Goal: Task Accomplishment & Management: Complete application form

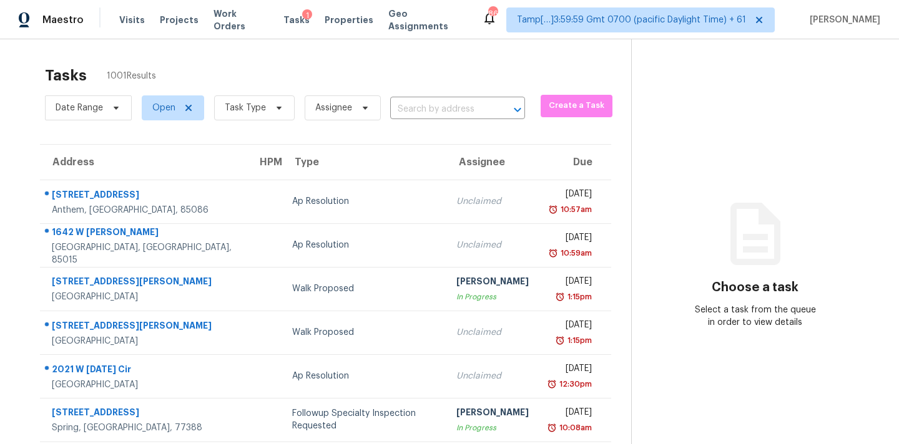
click at [426, 114] on input "text" at bounding box center [440, 109] width 100 height 19
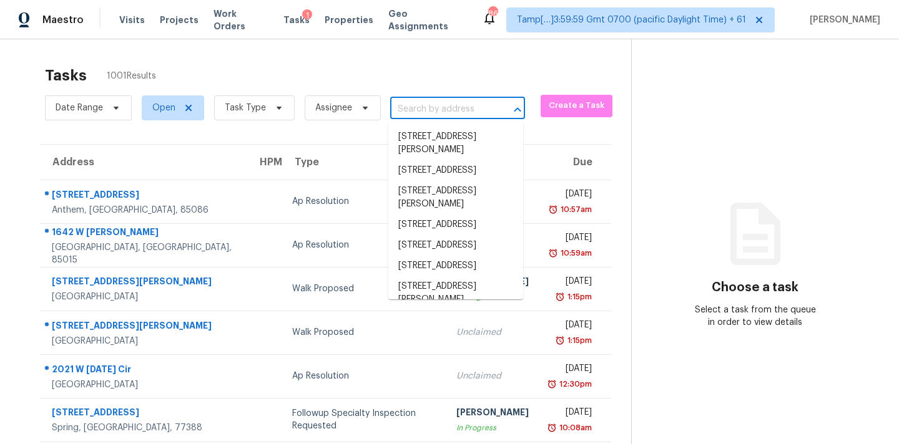
paste input "[STREET_ADDRESS]"
type input "[STREET_ADDRESS]"
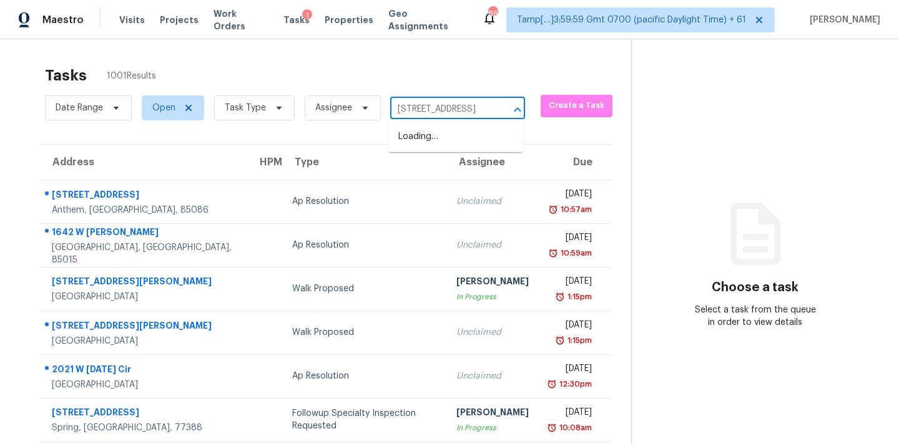
scroll to position [0, 52]
click at [429, 145] on li "[STREET_ADDRESS]" at bounding box center [455, 137] width 135 height 21
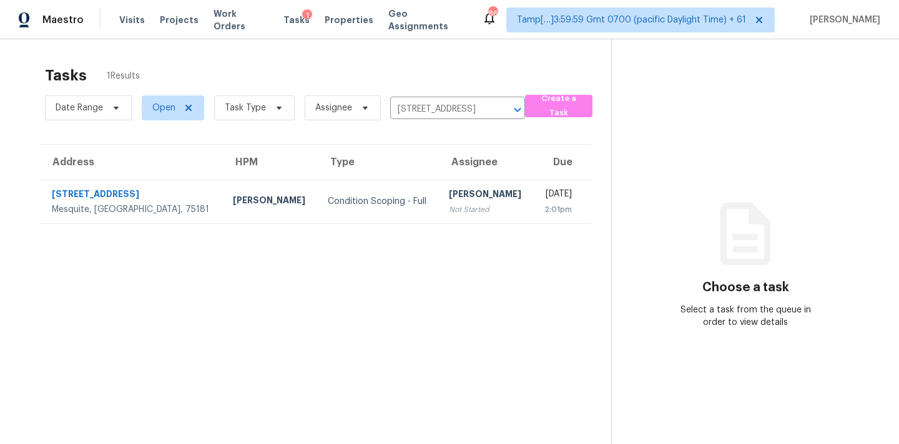
click at [449, 200] on div "[PERSON_NAME]" at bounding box center [486, 196] width 74 height 16
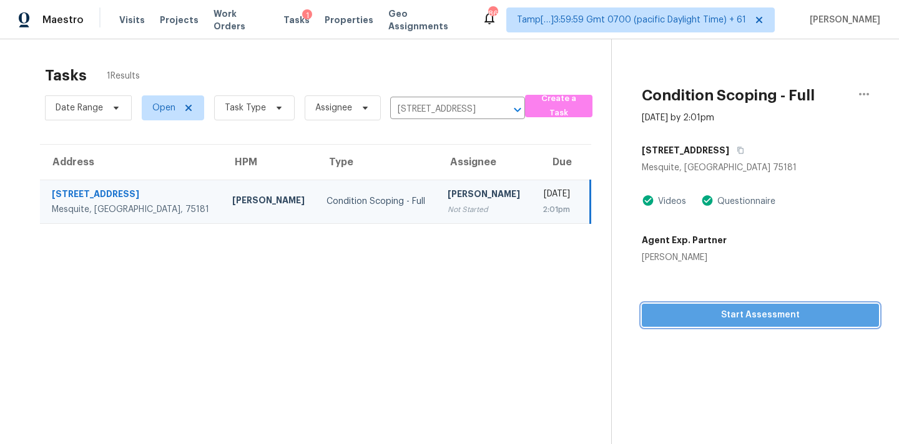
click at [724, 320] on span "Start Assessment" at bounding box center [760, 316] width 217 height 16
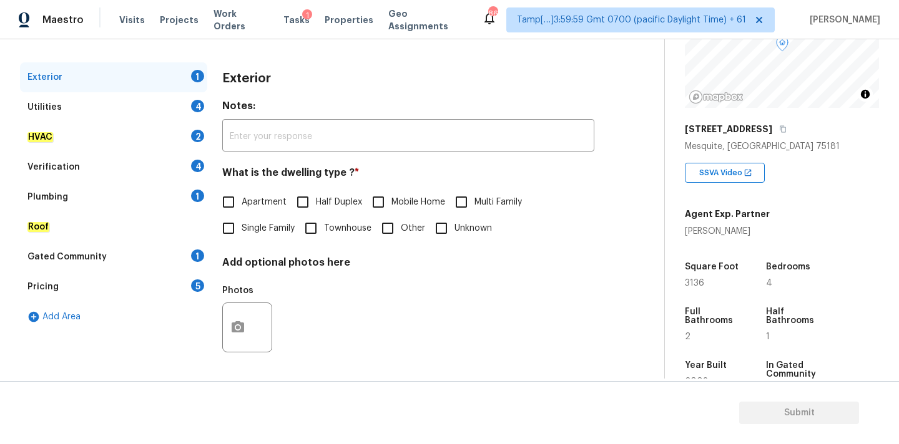
scroll to position [108, 0]
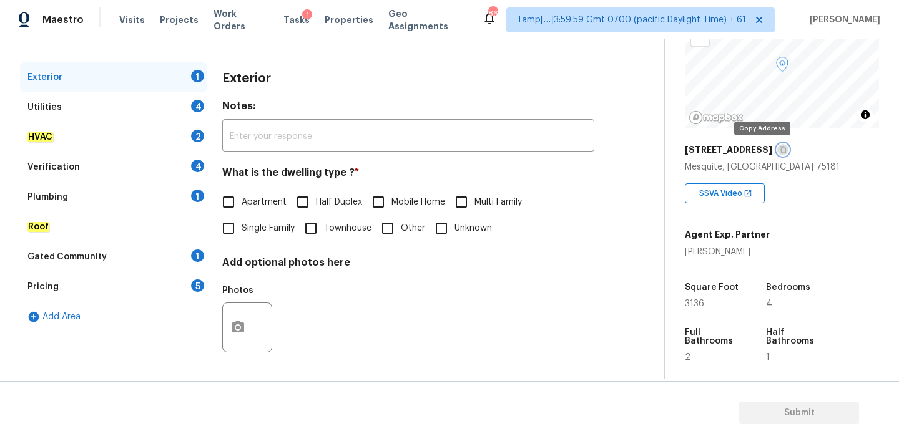
click at [779, 151] on icon "button" at bounding box center [782, 149] width 7 height 7
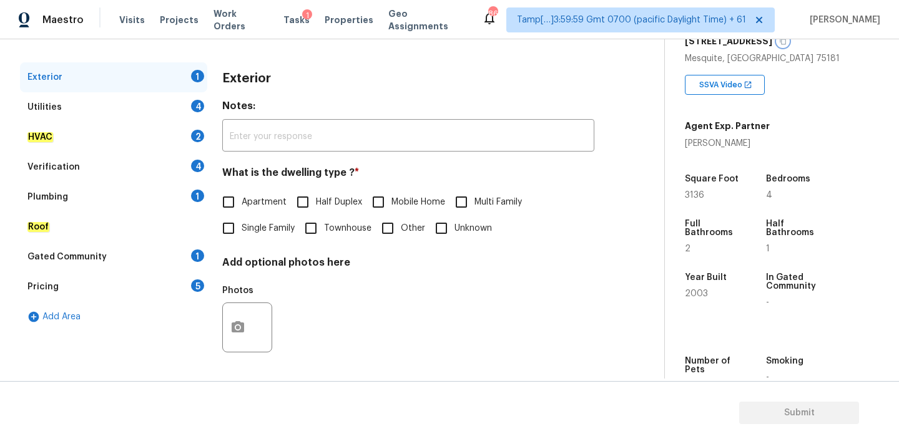
scroll to position [232, 0]
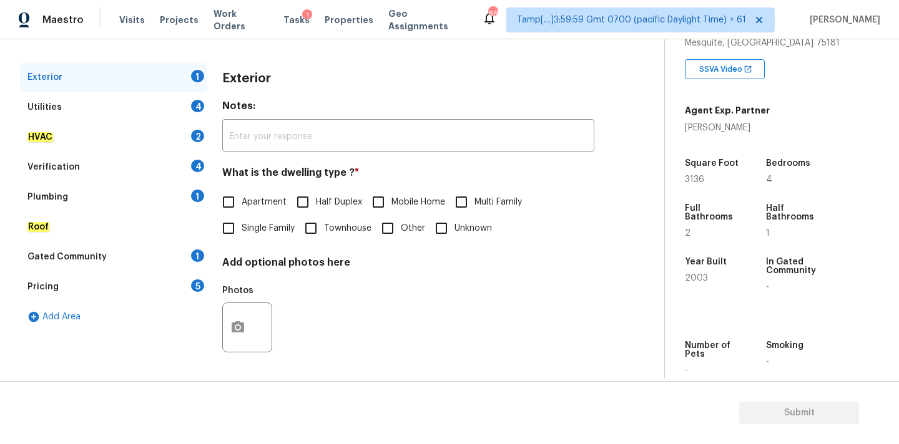
click at [278, 235] on label "Single Family" at bounding box center [254, 228] width 79 height 26
click at [242, 235] on input "Single Family" at bounding box center [228, 228] width 26 height 26
checkbox input "true"
click at [108, 168] on div "Verification 4" at bounding box center [113, 167] width 187 height 30
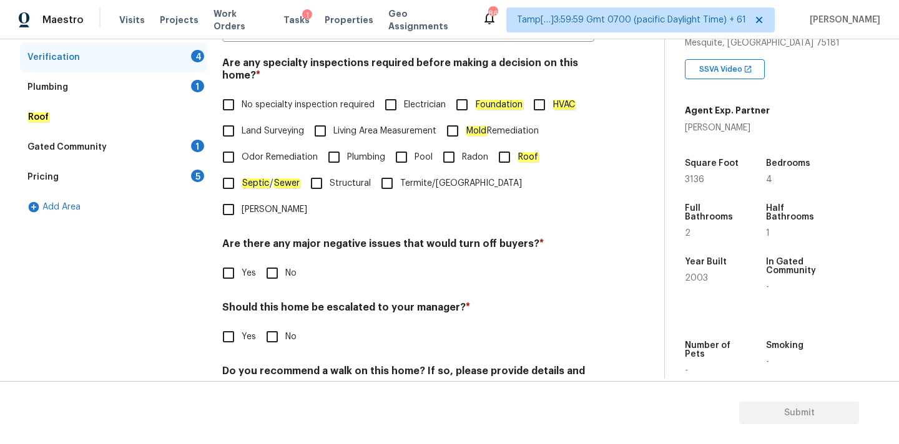
scroll to position [306, 0]
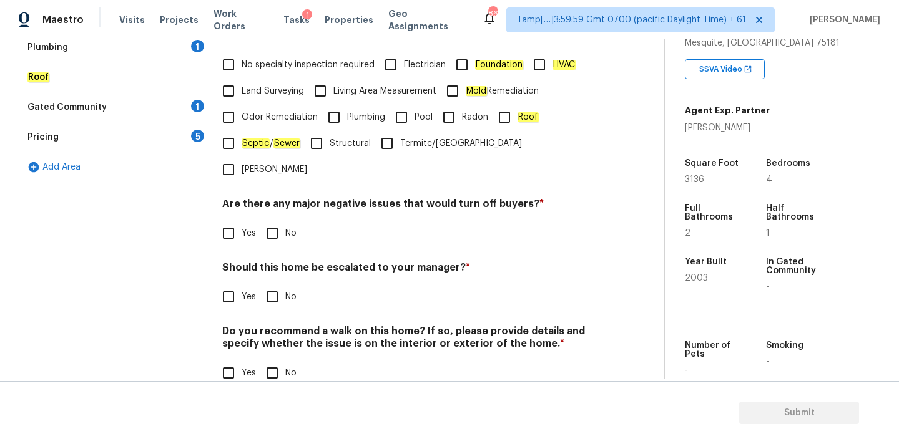
click at [246, 291] on span "Yes" at bounding box center [249, 297] width 14 height 13
click at [242, 284] on input "Yes" at bounding box center [228, 297] width 26 height 26
checkbox input "true"
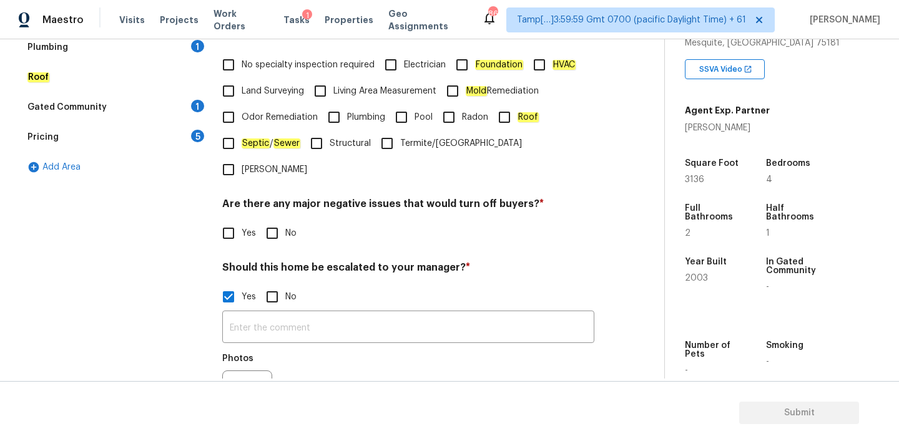
click at [301, 56] on label "No specialty inspection required" at bounding box center [294, 65] width 159 height 26
click at [242, 56] on input "No specialty inspection required" at bounding box center [228, 65] width 26 height 26
checkbox input "true"
click at [275, 222] on input "No" at bounding box center [272, 235] width 26 height 26
checkbox input "true"
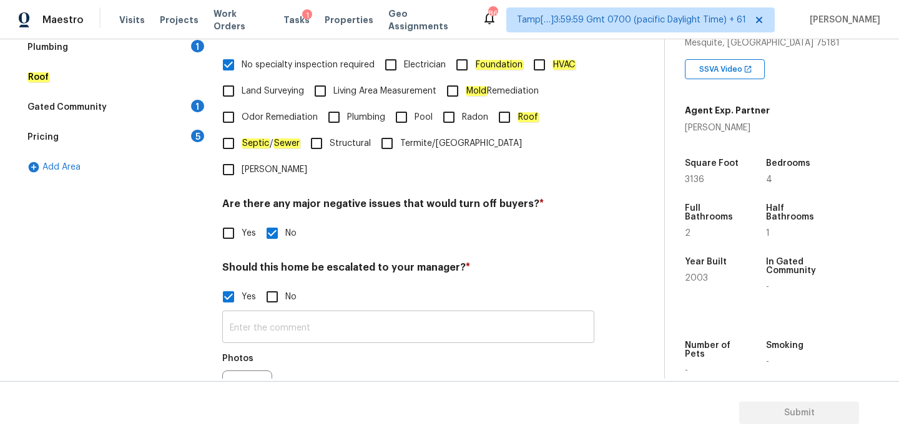
scroll to position [425, 0]
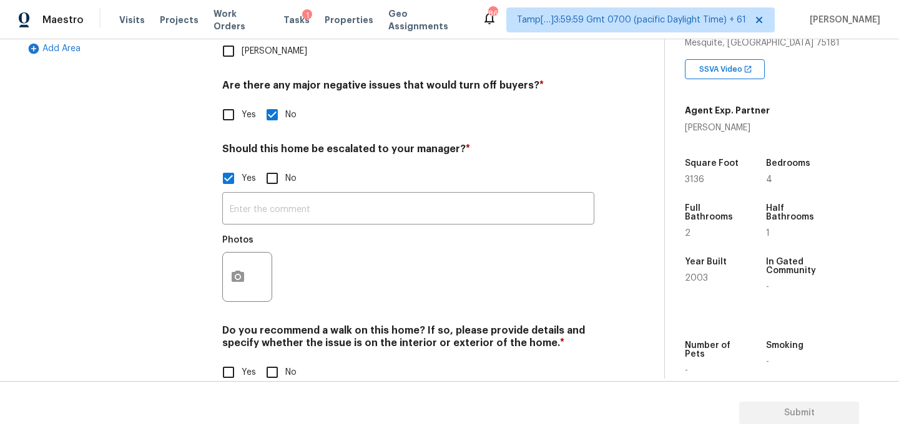
click at [273, 359] on input "No" at bounding box center [272, 372] width 26 height 26
checkbox input "true"
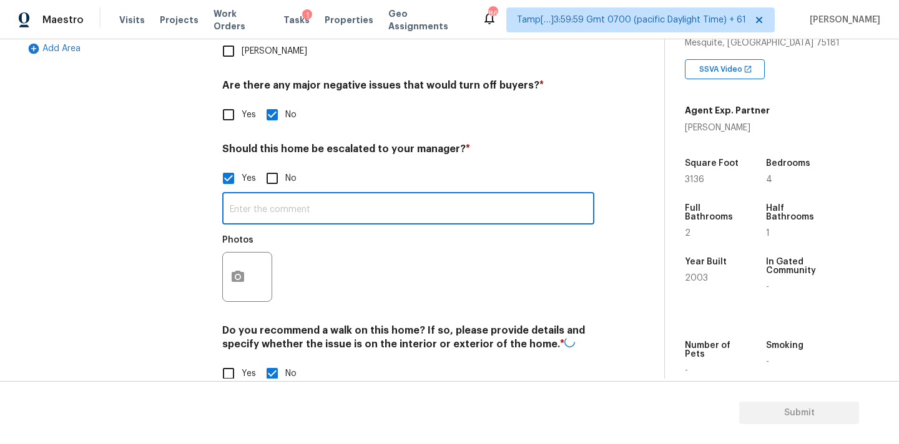
click at [303, 195] on input "text" at bounding box center [408, 209] width 372 height 29
type input "The condition of the foundation is fair, needs review."
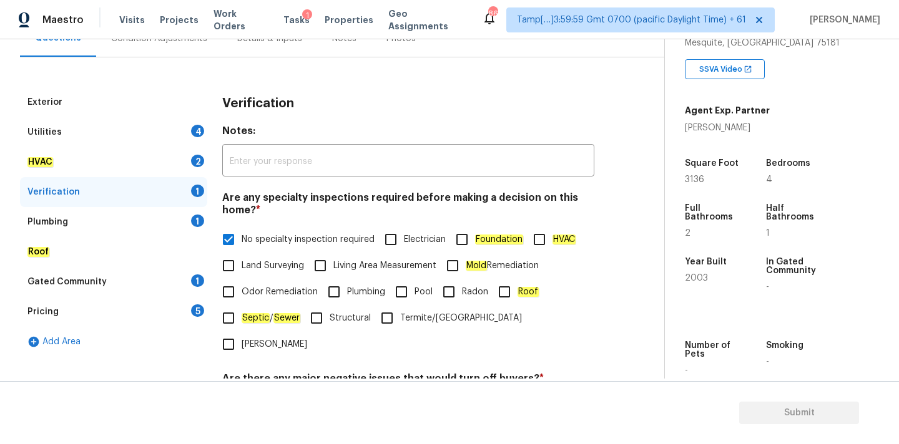
scroll to position [110, 0]
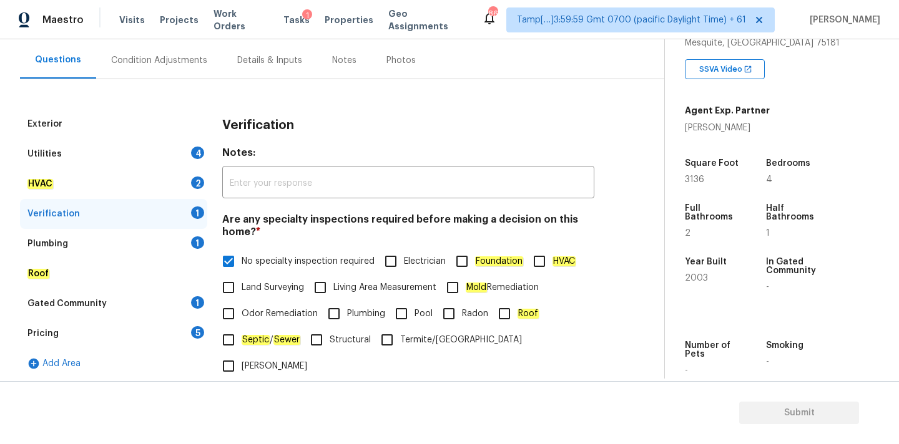
click at [160, 55] on div "Condition Adjustments" at bounding box center [159, 60] width 96 height 12
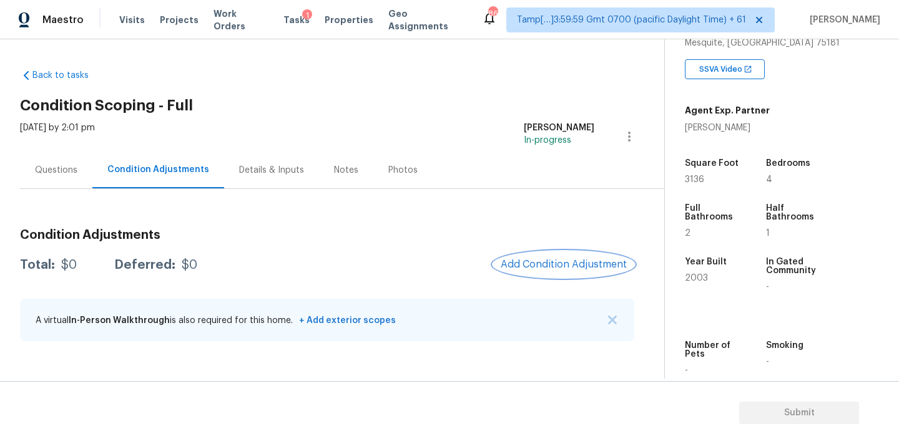
click at [517, 258] on button "Add Condition Adjustment" at bounding box center [563, 265] width 141 height 26
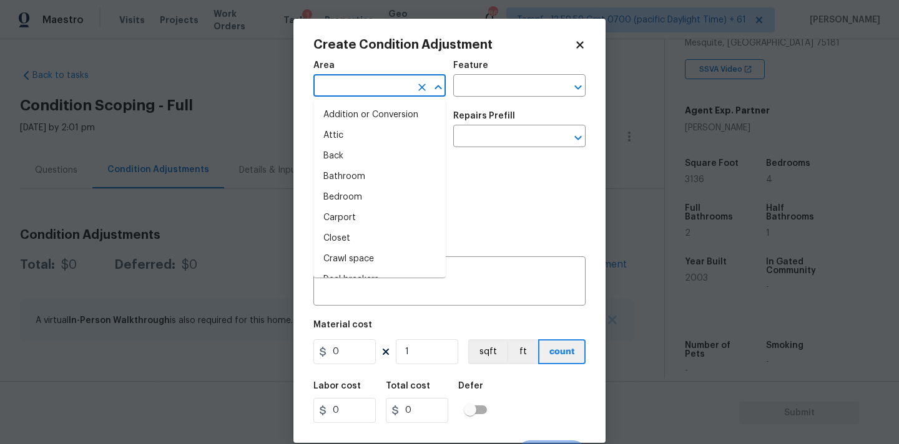
click at [351, 90] on input "text" at bounding box center [361, 86] width 97 height 19
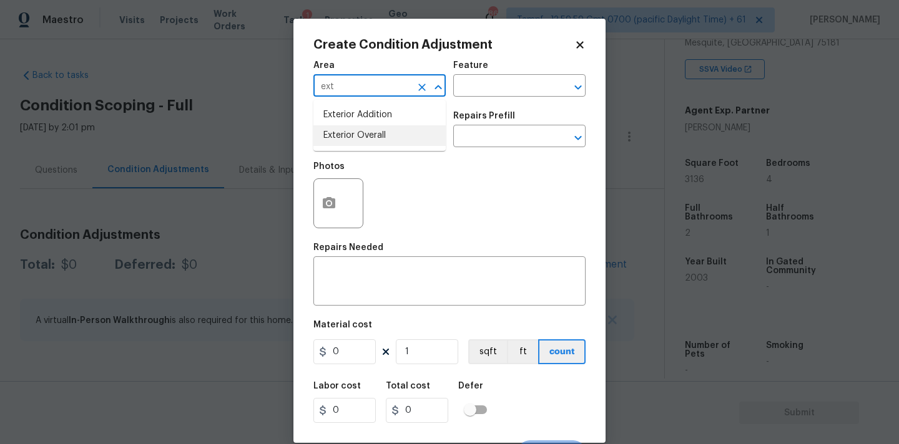
click at [356, 140] on li "Exterior Overall" at bounding box center [379, 135] width 132 height 21
type input "Exterior Overall"
click at [356, 140] on input "text" at bounding box center [361, 137] width 97 height 19
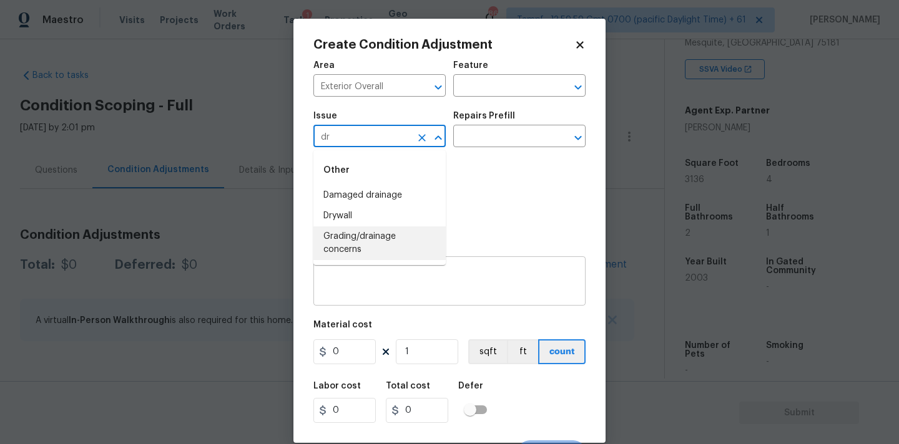
type input "dr"
click at [367, 290] on textarea at bounding box center [449, 283] width 257 height 26
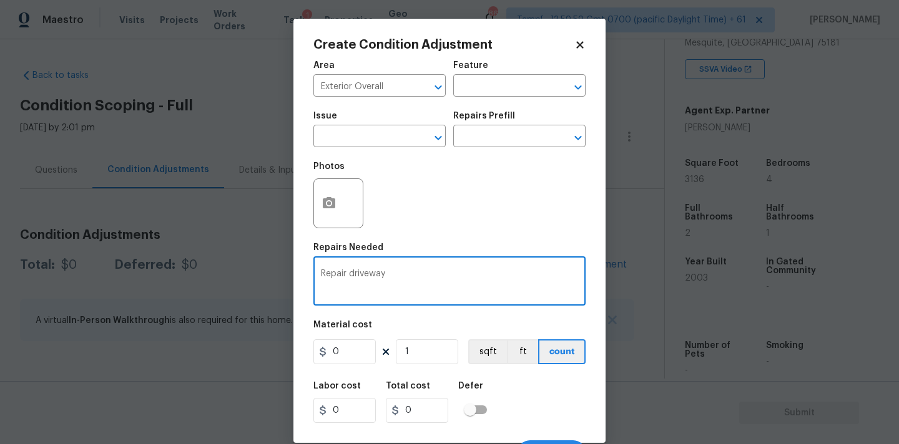
type textarea "Repair driveway"
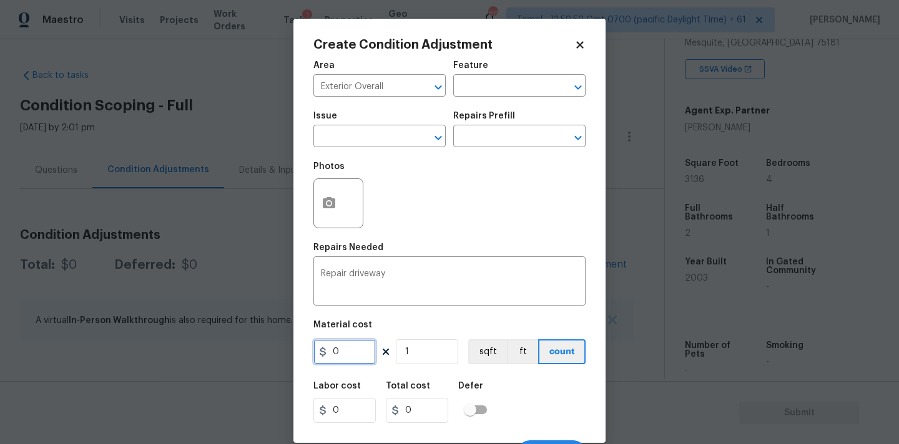
click at [354, 356] on input "0" at bounding box center [344, 352] width 62 height 25
type input "5000"
click at [339, 208] on button "button" at bounding box center [329, 203] width 30 height 49
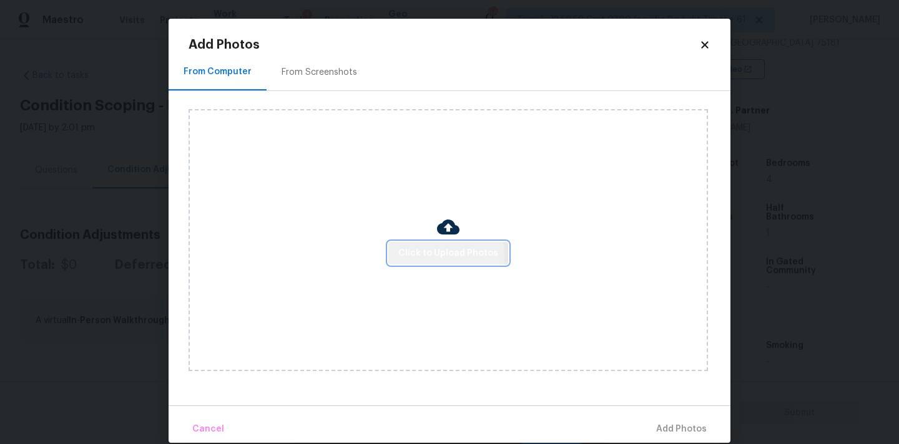
click at [399, 257] on button "Click to Upload Photos" at bounding box center [448, 253] width 120 height 23
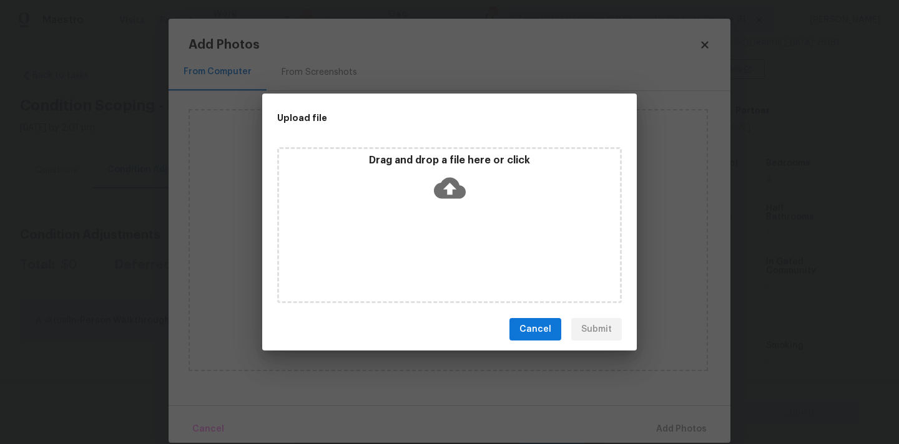
click at [461, 179] on icon at bounding box center [450, 188] width 32 height 32
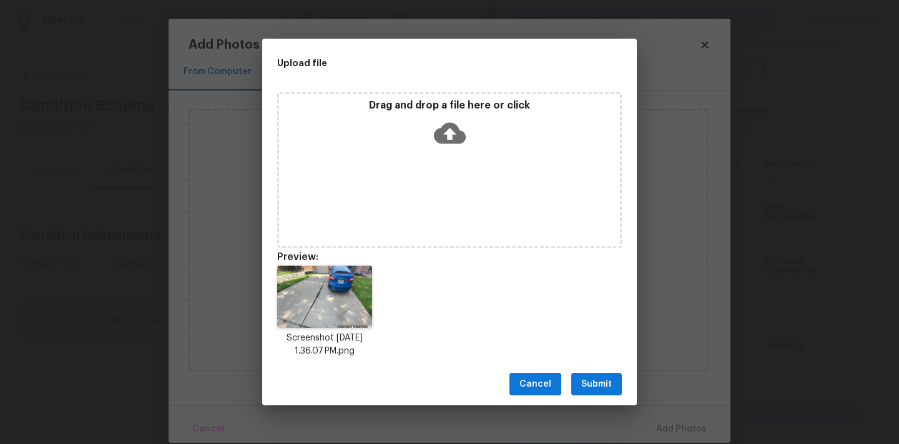
click at [587, 381] on span "Submit" at bounding box center [596, 385] width 31 height 16
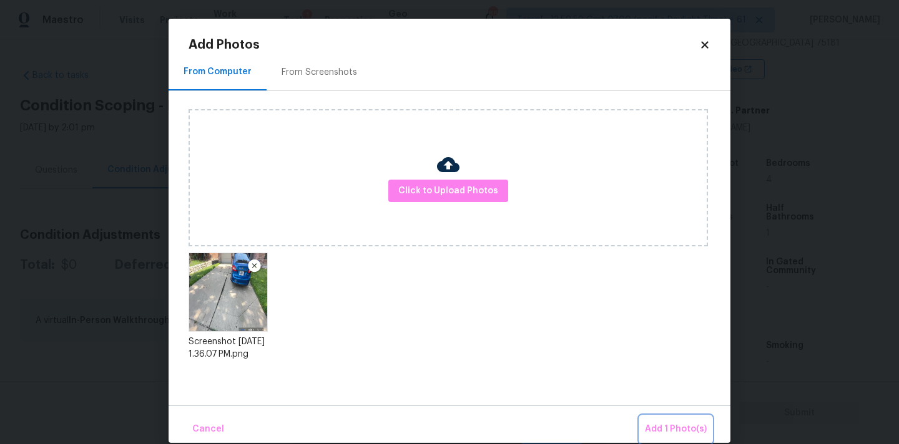
click at [665, 423] on span "Add 1 Photo(s)" at bounding box center [676, 430] width 62 height 16
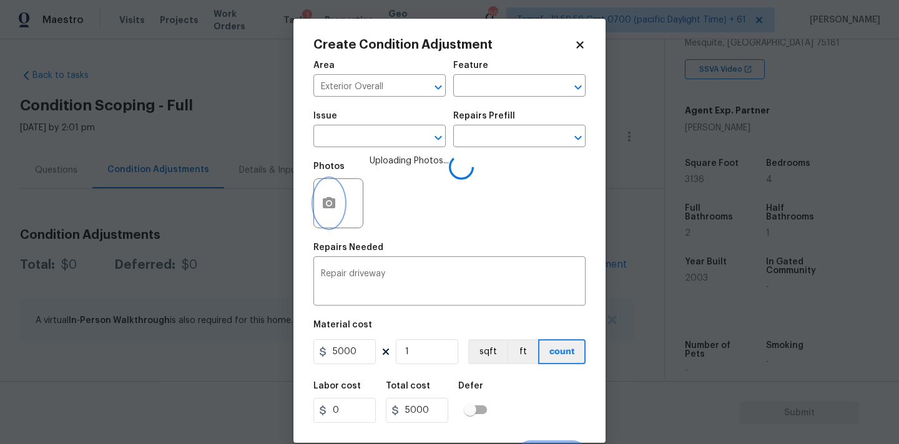
scroll to position [22, 0]
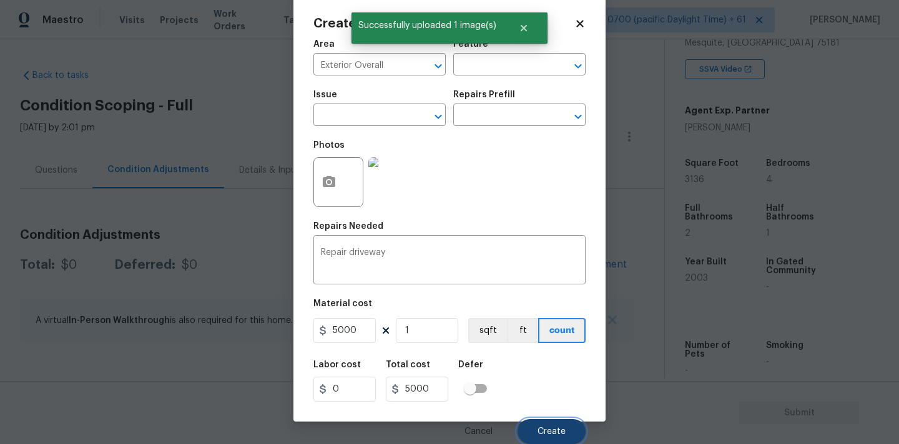
click at [533, 424] on button "Create" at bounding box center [551, 431] width 68 height 25
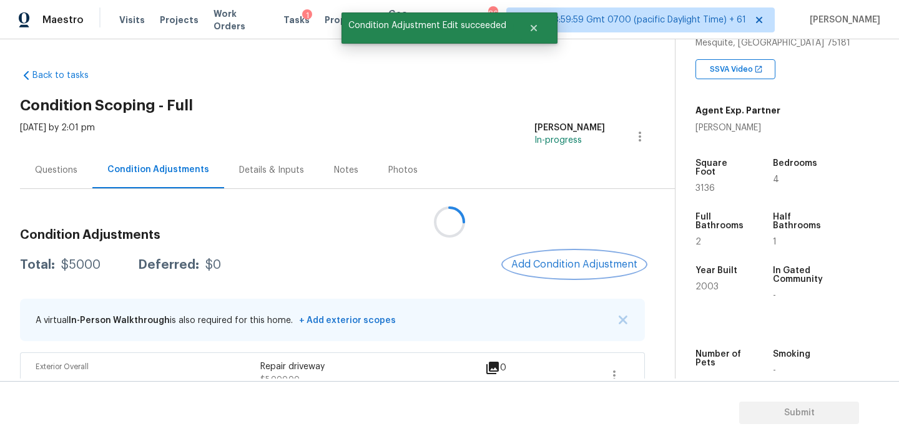
scroll to position [0, 0]
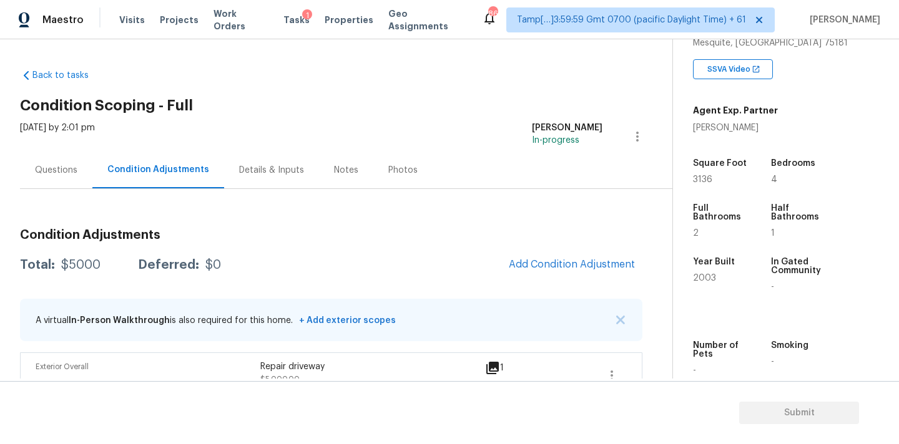
click at [74, 178] on div "Questions" at bounding box center [56, 170] width 72 height 37
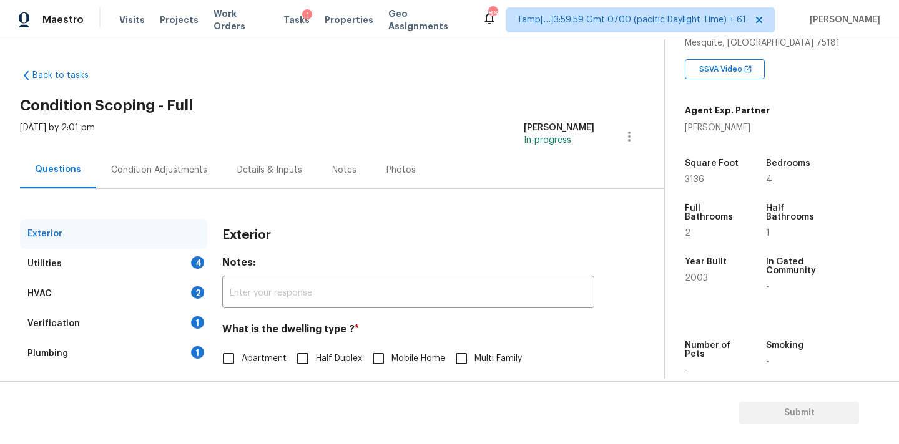
scroll to position [157, 0]
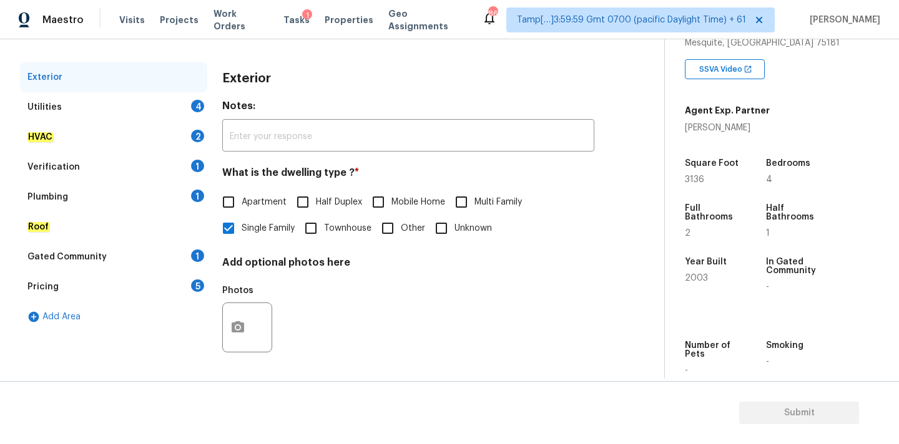
click at [131, 163] on div "Verification 1" at bounding box center [113, 167] width 187 height 30
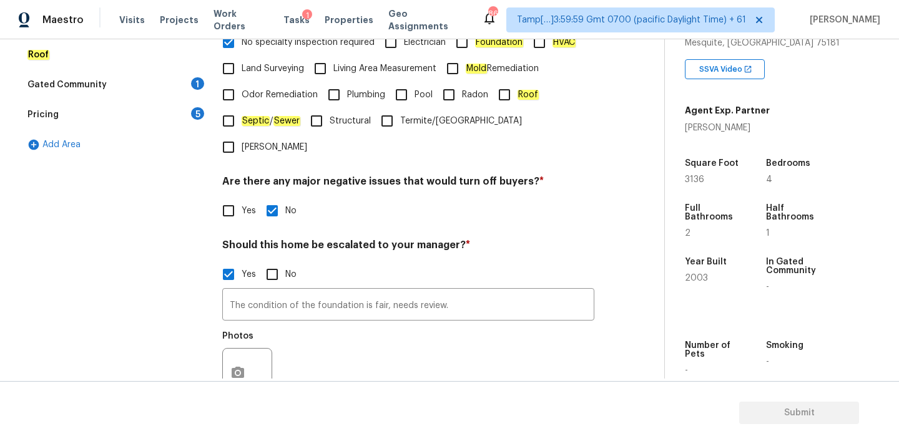
scroll to position [425, 0]
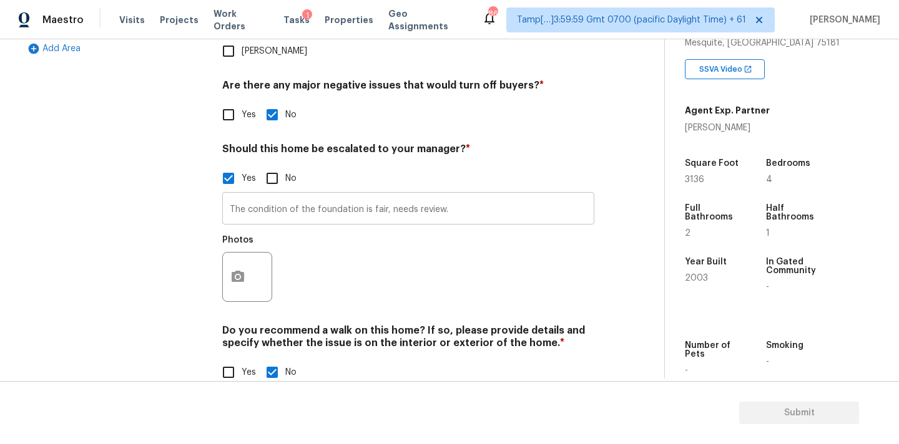
click at [388, 195] on input "The condition of the foundation is fair, needs review." at bounding box center [408, 209] width 372 height 29
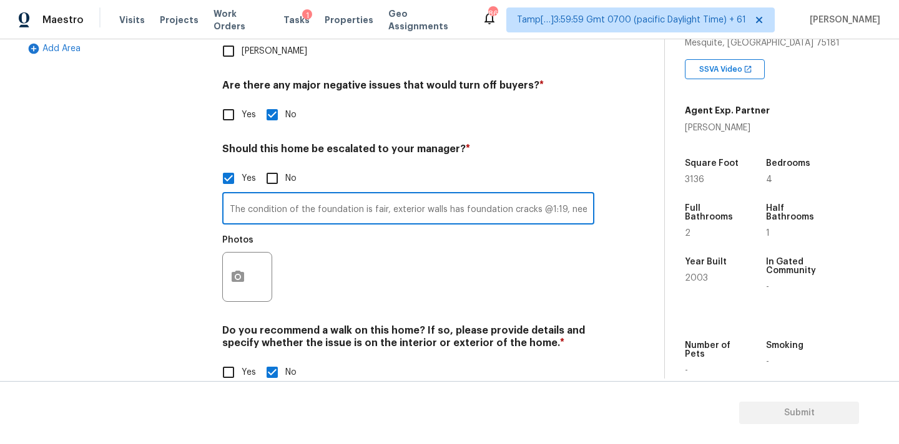
type input "The condition of the foundation is fair, exterior walls has foundation cracks @…"
click at [236, 270] on icon "button" at bounding box center [237, 277] width 15 height 15
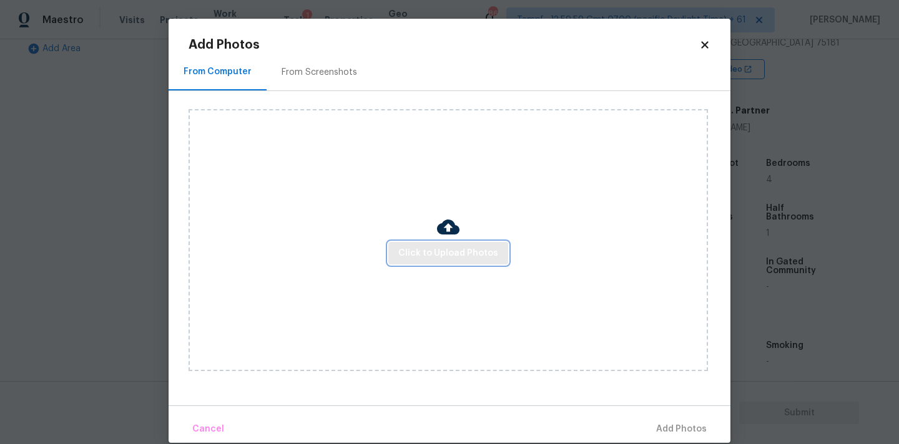
click at [406, 255] on span "Click to Upload Photos" at bounding box center [448, 254] width 100 height 16
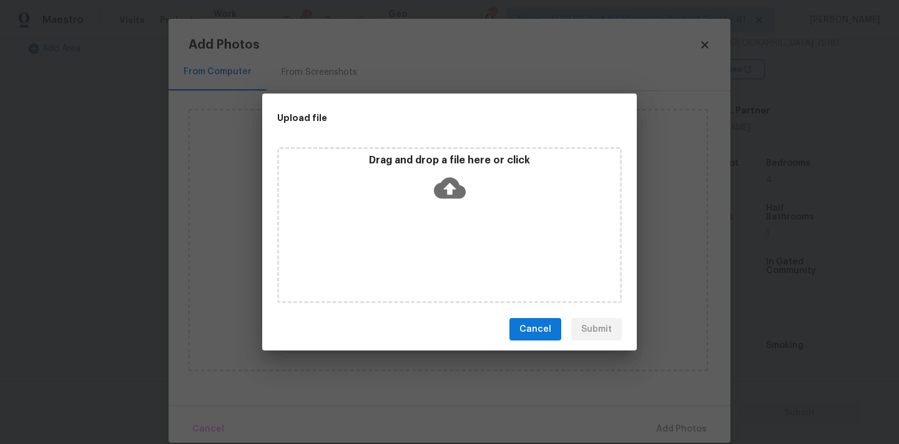
click at [436, 182] on icon at bounding box center [450, 188] width 32 height 32
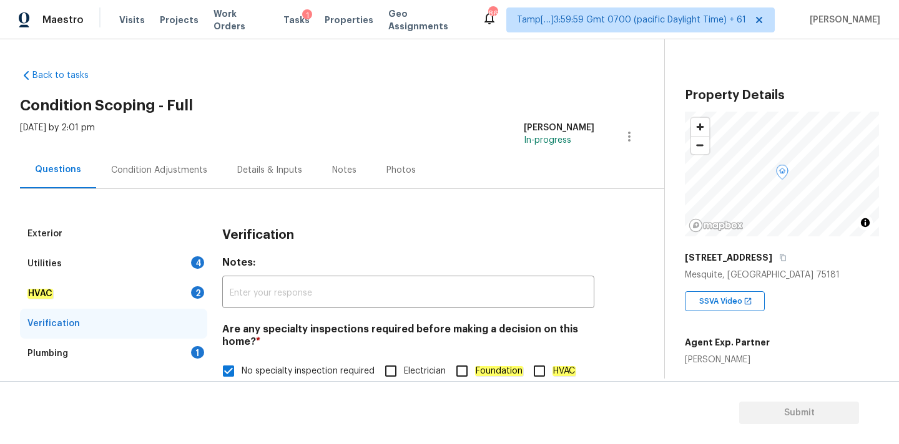
scroll to position [232, 0]
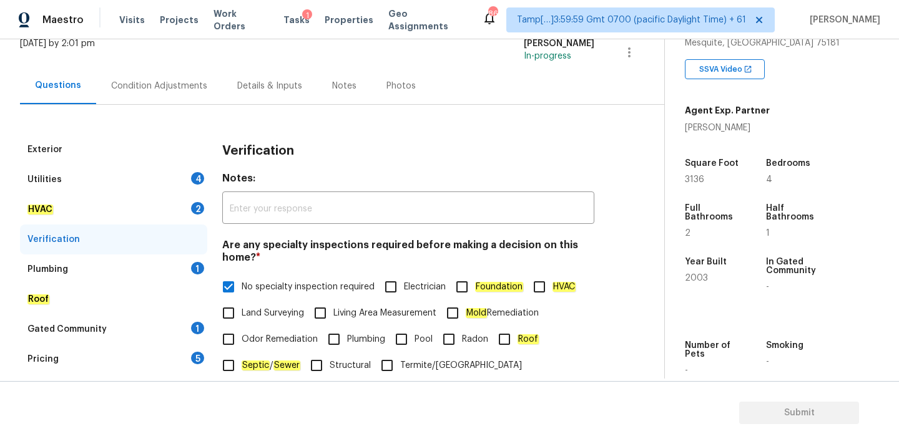
click at [188, 87] on div "Condition Adjustments" at bounding box center [159, 86] width 96 height 12
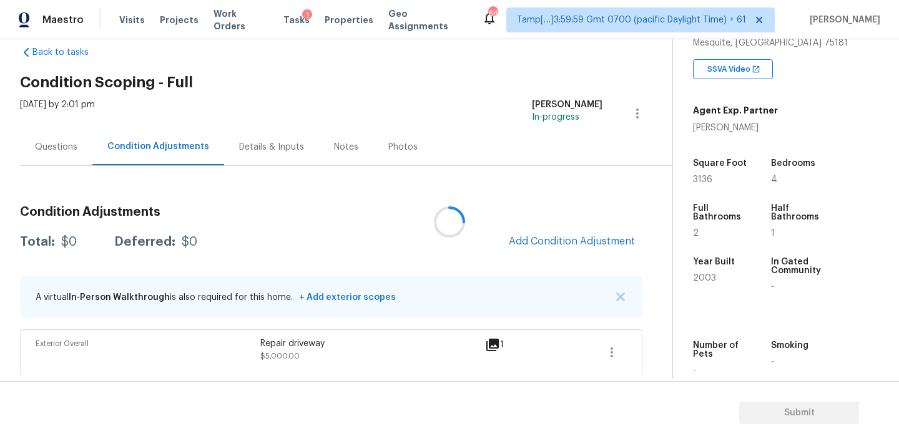
scroll to position [24, 0]
click at [547, 240] on span "Add Condition Adjustment" at bounding box center [572, 240] width 126 height 11
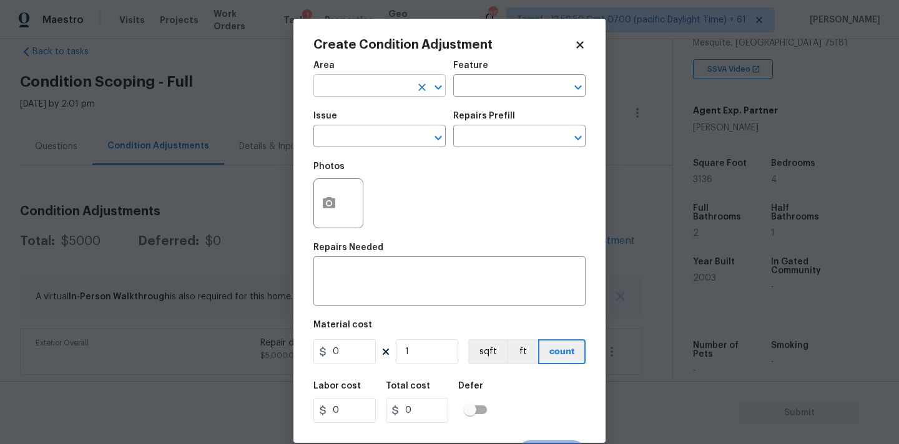
click at [365, 92] on input "text" at bounding box center [361, 86] width 97 height 19
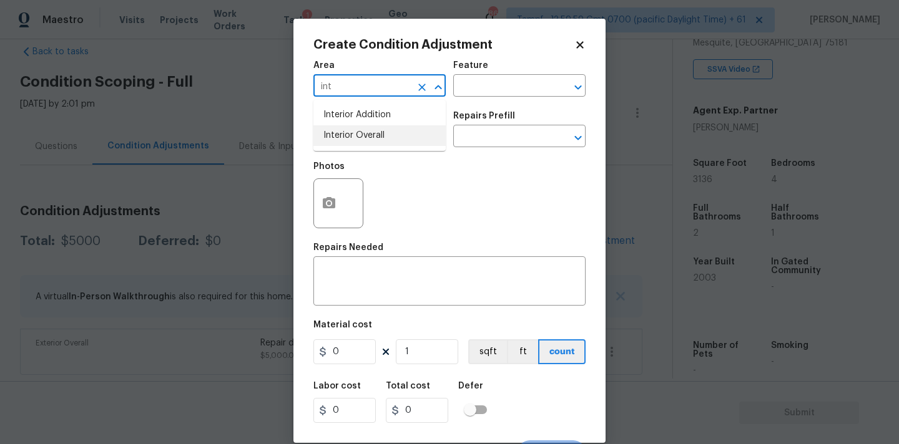
click at [364, 139] on li "Interior Overall" at bounding box center [379, 135] width 132 height 21
type input "Interior Overall"
click at [364, 139] on input "text" at bounding box center [361, 137] width 97 height 19
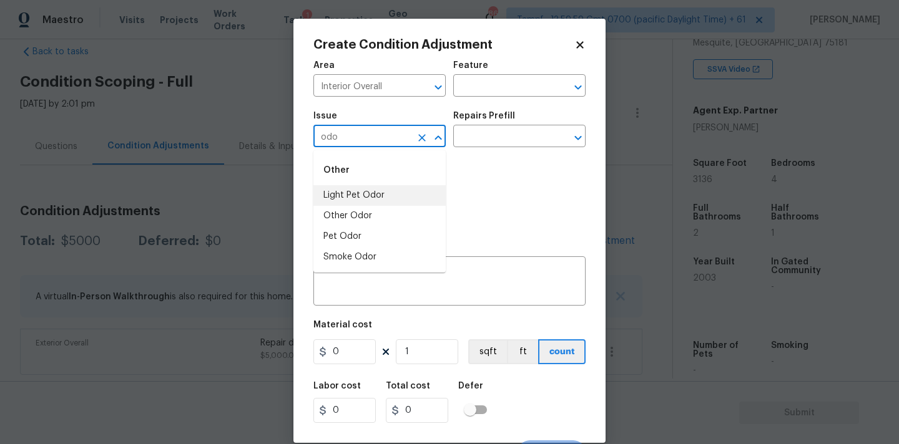
click at [361, 197] on li "Light Pet Odor" at bounding box center [379, 195] width 132 height 21
type input "Light Pet Odor"
click at [491, 140] on input "text" at bounding box center [501, 137] width 97 height 19
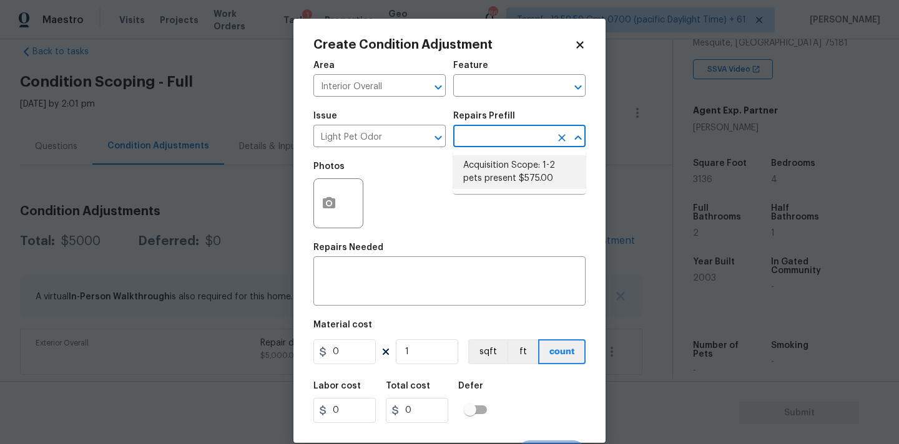
click at [491, 176] on li "Acquisition Scope: 1-2 pets present $575.00" at bounding box center [519, 172] width 132 height 34
type textarea "Acquisition Scope: 1-2 pets present"
type input "575"
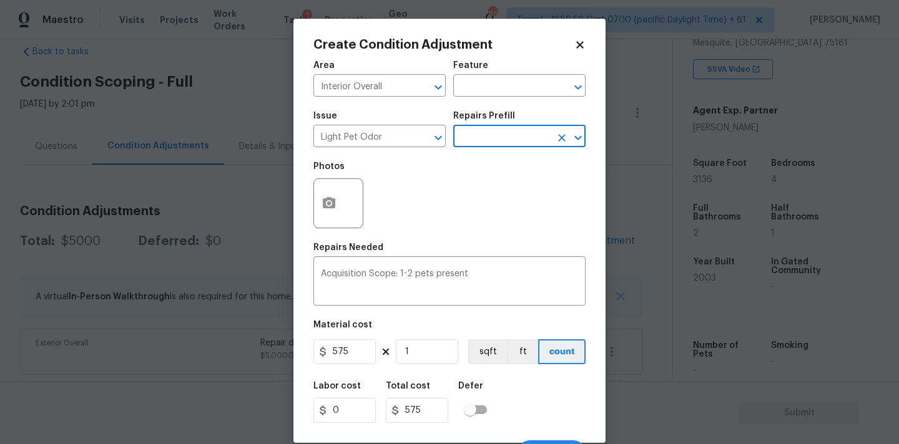
scroll to position [22, 0]
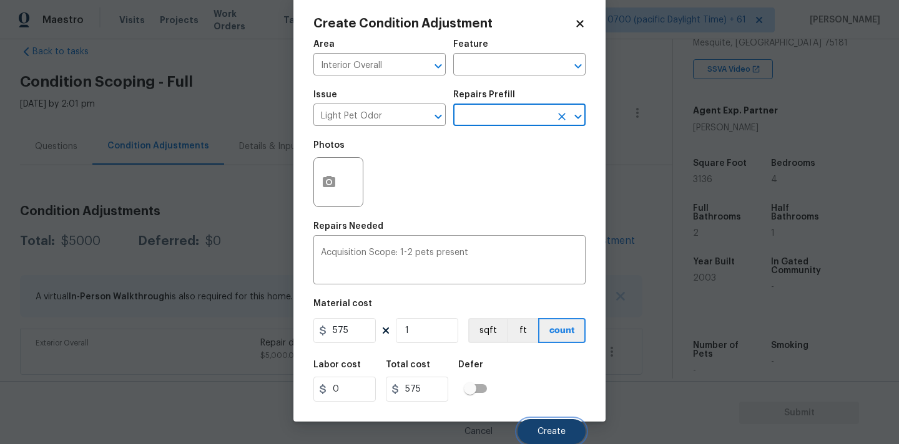
click at [532, 423] on button "Create" at bounding box center [551, 431] width 68 height 25
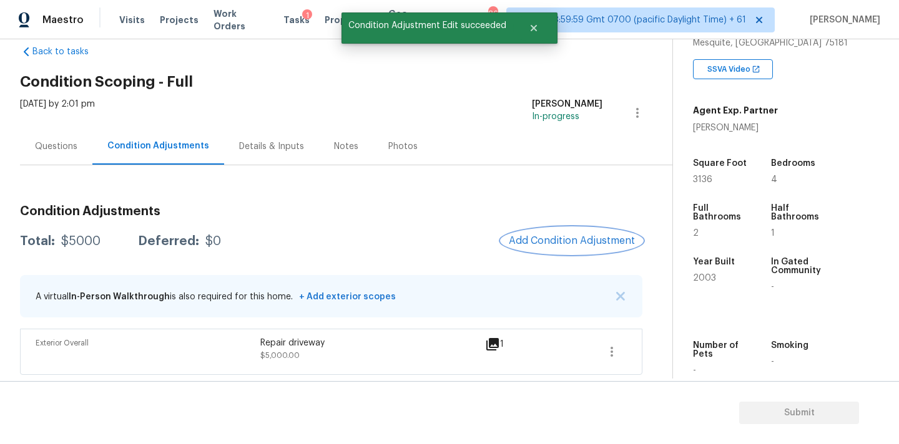
scroll to position [0, 0]
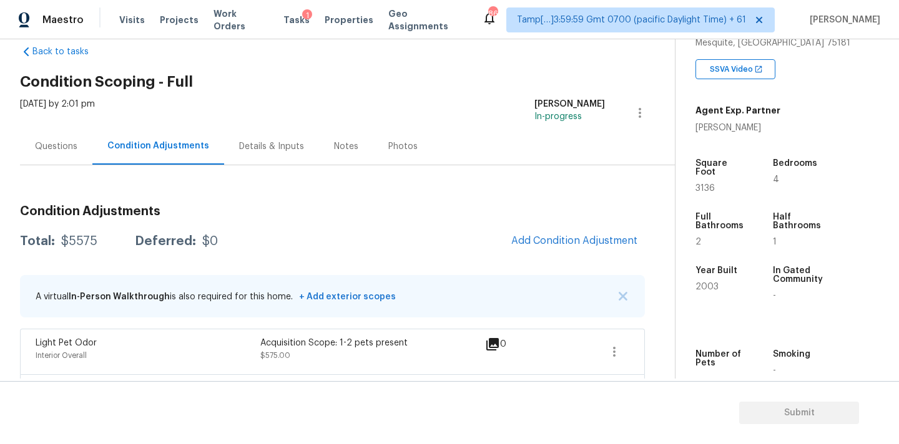
click at [82, 149] on div "Questions" at bounding box center [56, 146] width 72 height 37
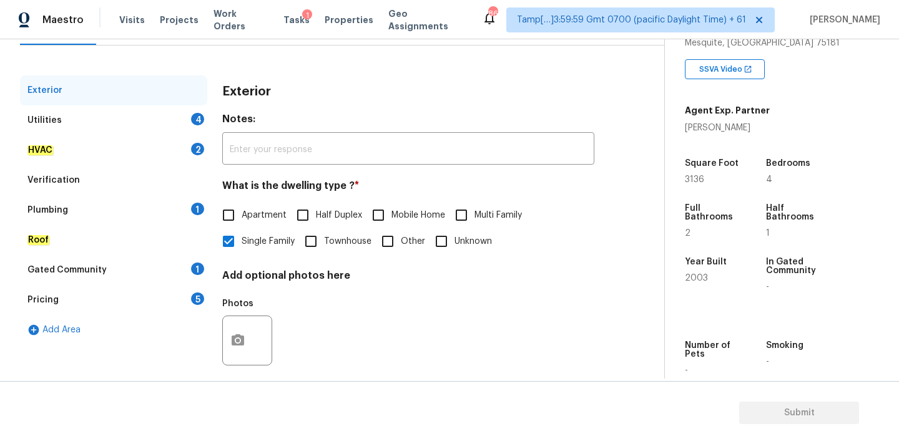
scroll to position [157, 0]
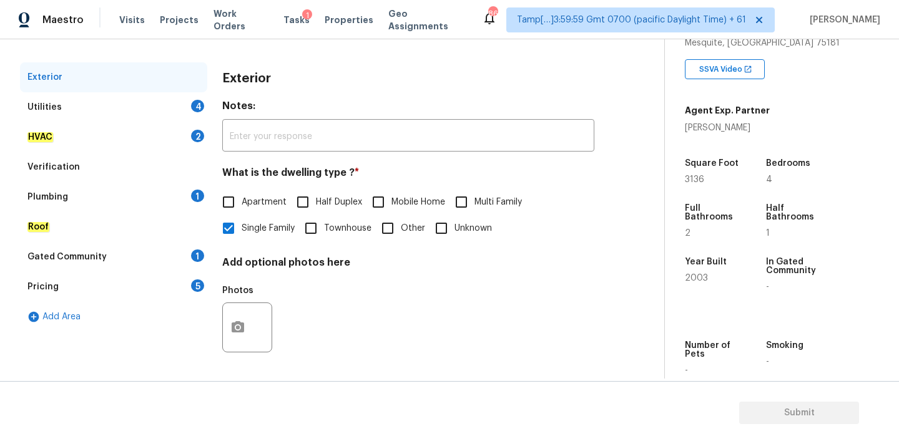
click at [124, 169] on div "Verification" at bounding box center [113, 167] width 187 height 30
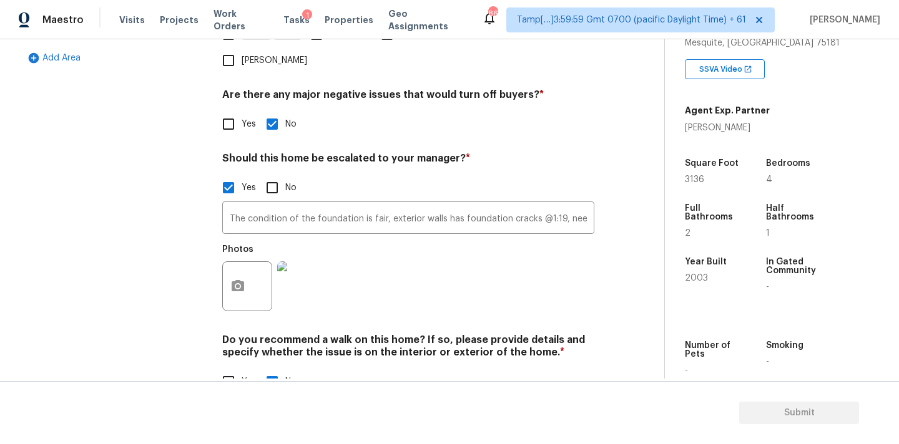
scroll to position [425, 0]
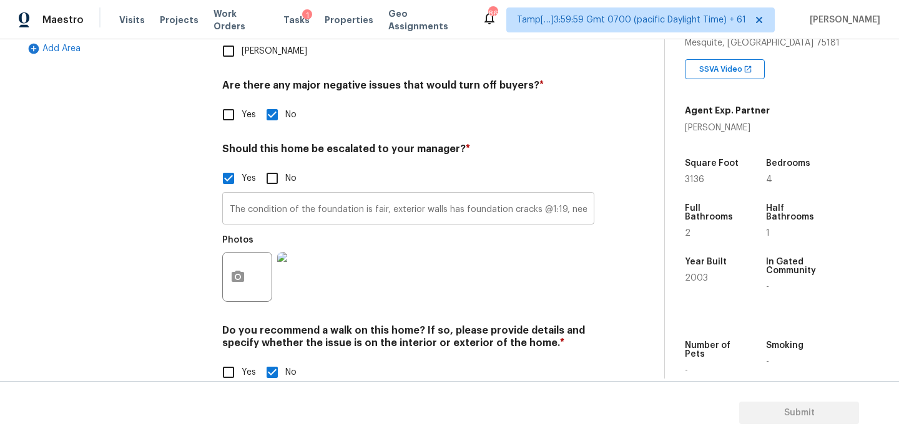
click at [453, 195] on input "The condition of the foundation is fair, exterior walls has foundation cracks @…" at bounding box center [408, 209] width 372 height 29
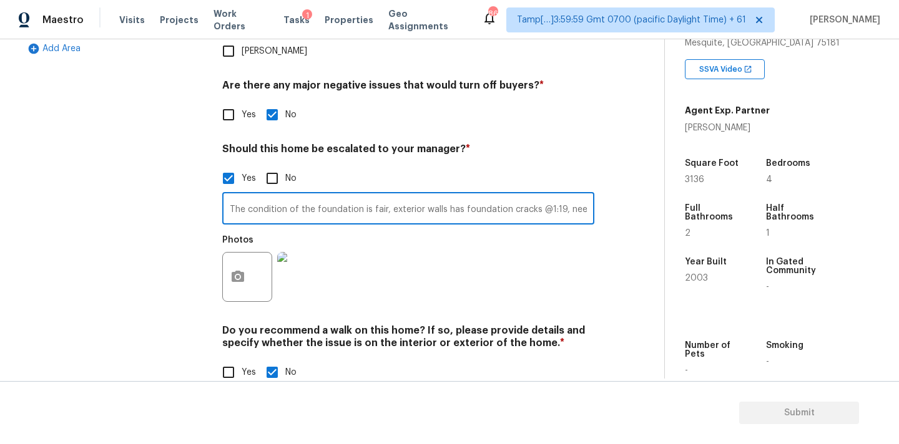
click at [558, 195] on input "The condition of the foundation is fair, exterior walls has foundation cracks @…" at bounding box center [408, 209] width 372 height 29
type input "The condition of the foundation is fair, exterior walls has foundation cracks @…"
click at [237, 275] on circle "button" at bounding box center [238, 277] width 4 height 4
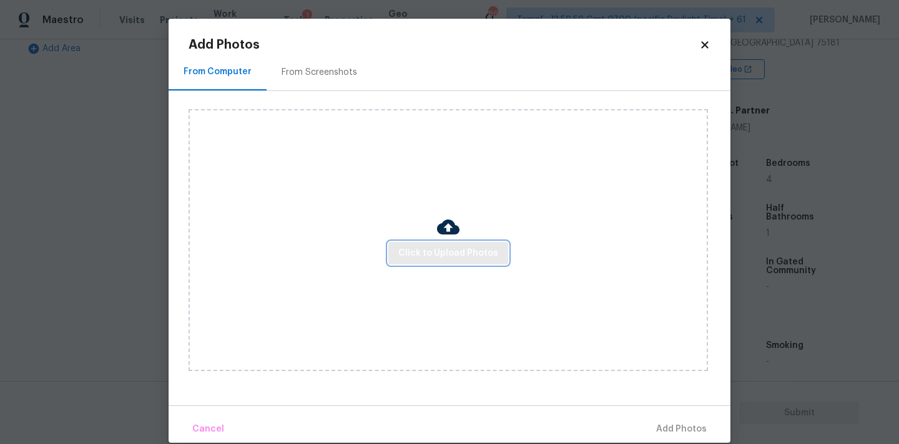
click at [398, 248] on button "Click to Upload Photos" at bounding box center [448, 253] width 120 height 23
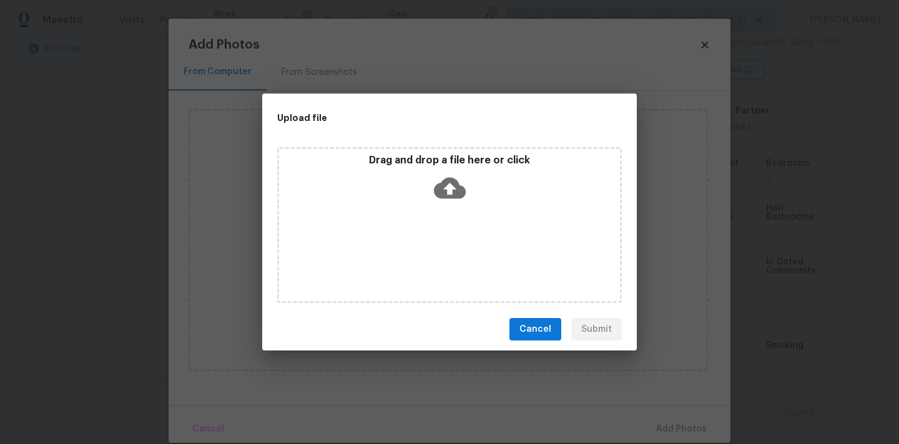
click at [437, 195] on icon at bounding box center [450, 188] width 32 height 21
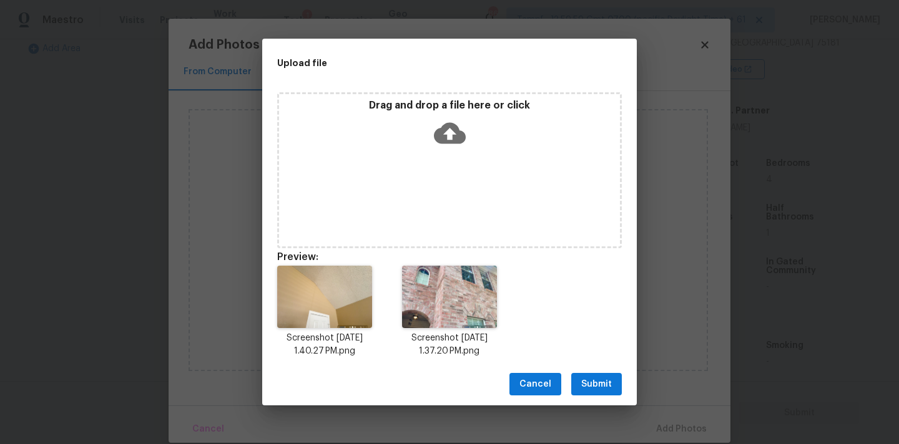
click at [601, 385] on span "Submit" at bounding box center [596, 385] width 31 height 16
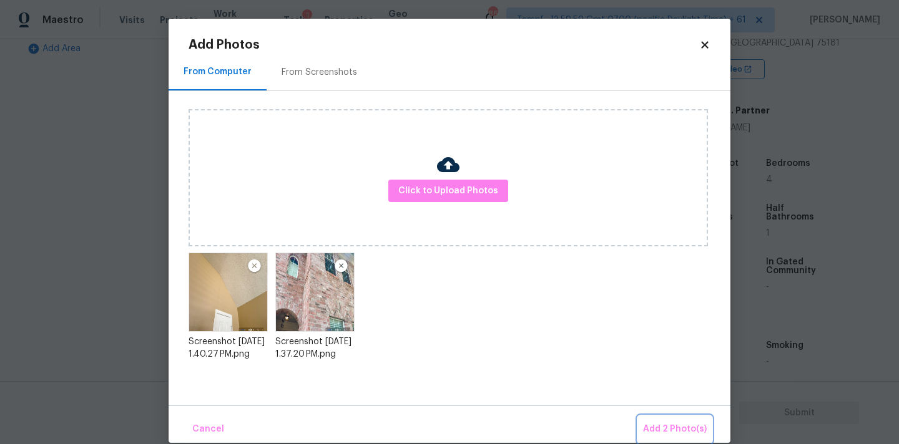
click at [675, 427] on span "Add 2 Photo(s)" at bounding box center [675, 430] width 64 height 16
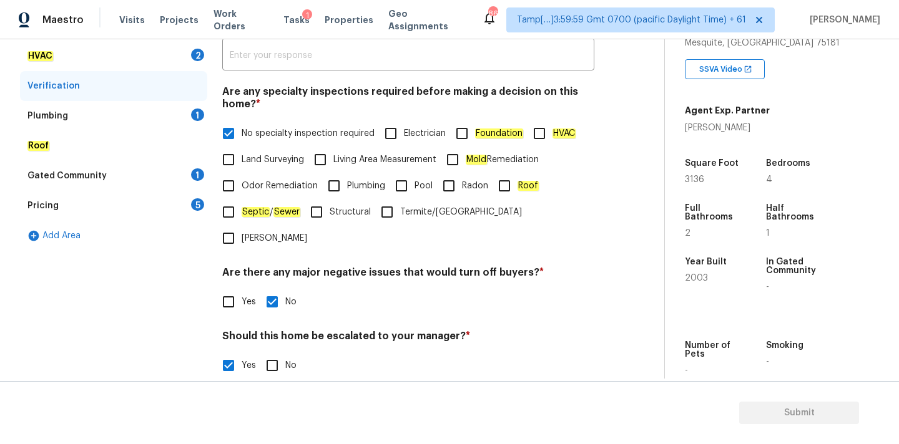
scroll to position [129, 0]
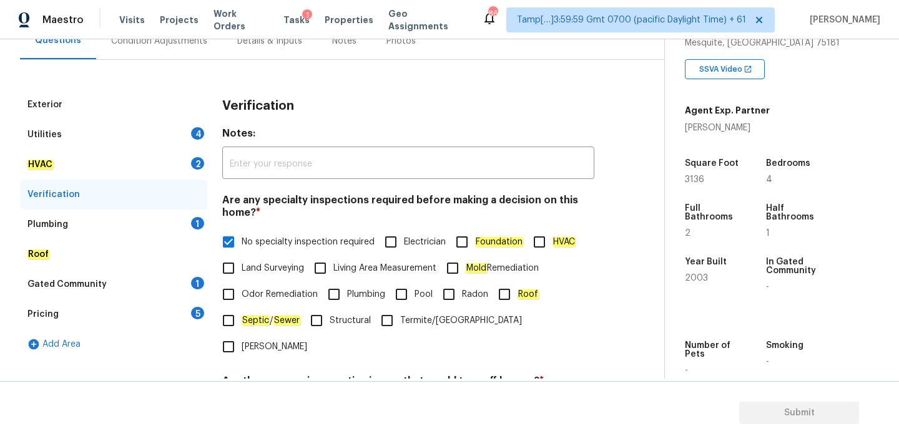
click at [164, 209] on div "Verification" at bounding box center [113, 195] width 187 height 30
click at [165, 218] on div "Plumbing 1" at bounding box center [113, 225] width 187 height 30
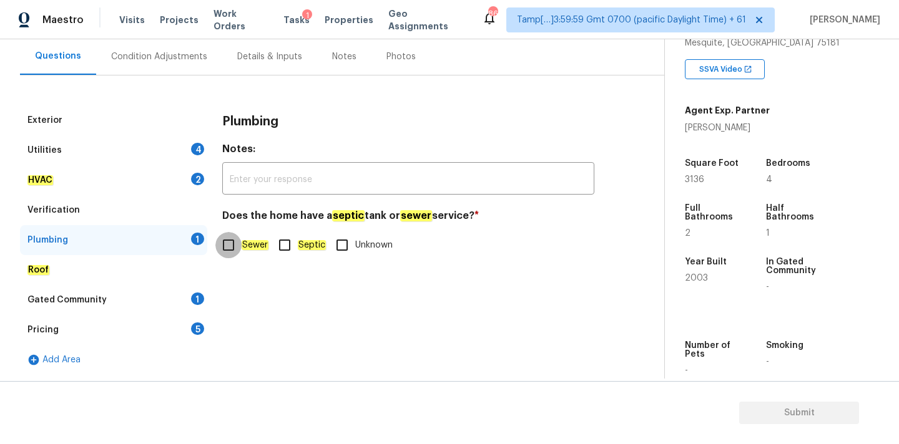
click at [230, 240] on input "Sewer" at bounding box center [228, 245] width 26 height 26
checkbox input "true"
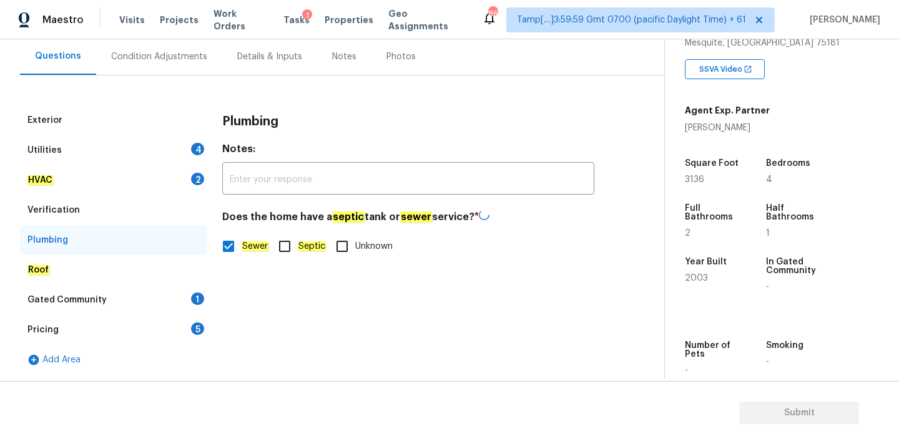
click at [150, 303] on div "Gated Community 1" at bounding box center [113, 300] width 187 height 30
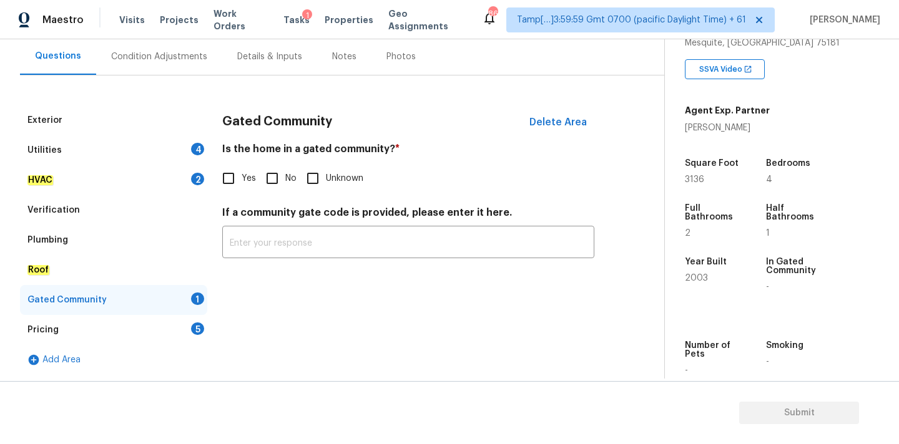
click at [275, 190] on input "No" at bounding box center [272, 178] width 26 height 26
checkbox input "true"
click at [170, 325] on div "Pricing 5" at bounding box center [113, 330] width 187 height 30
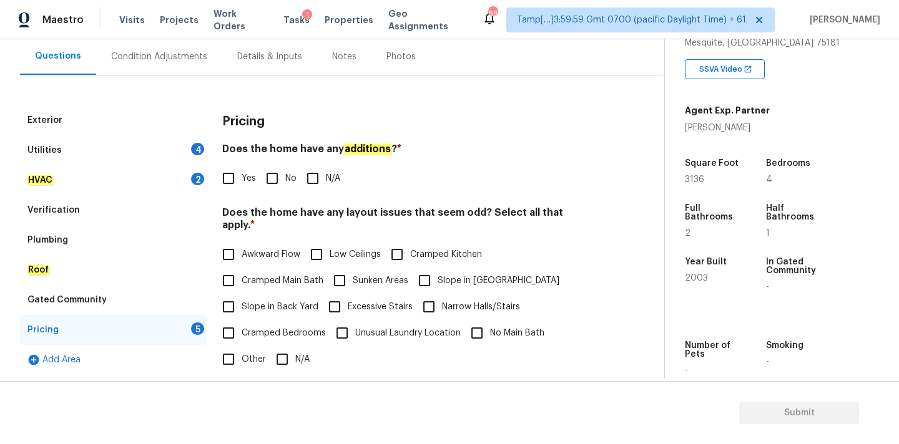
click at [277, 170] on input "No" at bounding box center [272, 178] width 26 height 26
checkbox input "true"
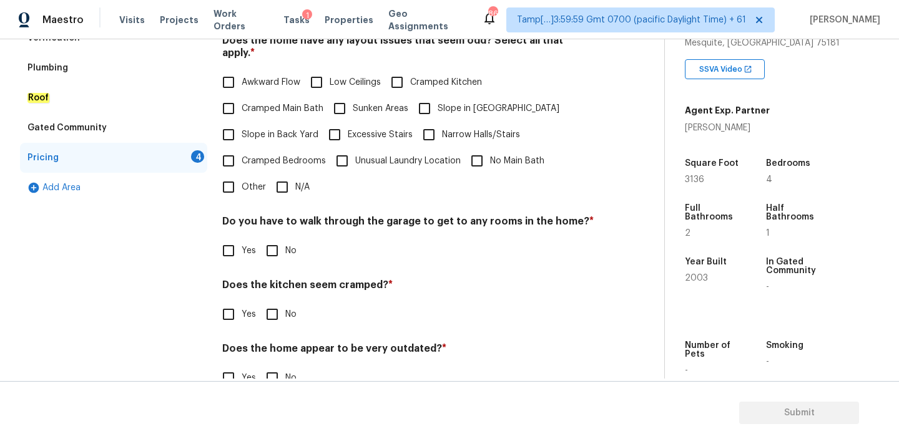
scroll to position [305, 0]
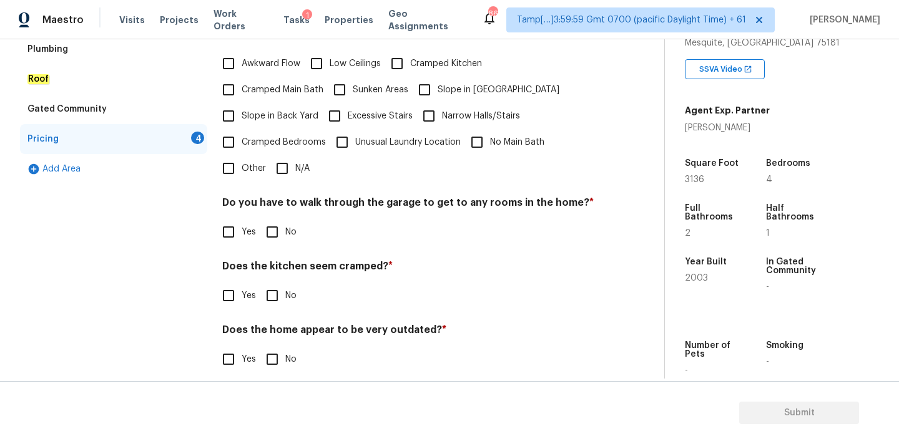
click at [288, 157] on input "N/A" at bounding box center [282, 168] width 26 height 26
checkbox input "true"
click at [275, 219] on input "No" at bounding box center [272, 232] width 26 height 26
checkbox input "true"
click at [273, 283] on input "No" at bounding box center [272, 296] width 26 height 26
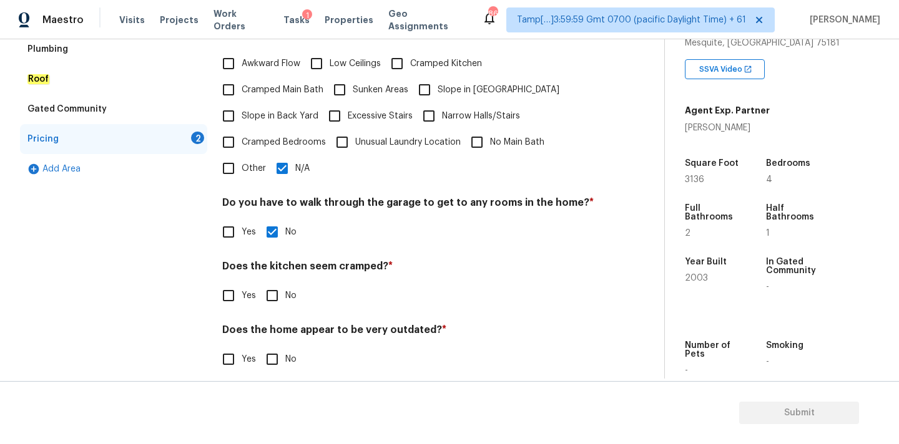
checkbox input "true"
click at [273, 361] on div "Pricing Does the home have any additions ? * Yes No N/A Does the home have any …" at bounding box center [408, 151] width 372 height 474
click at [273, 352] on input "No" at bounding box center [272, 361] width 26 height 26
checkbox input "true"
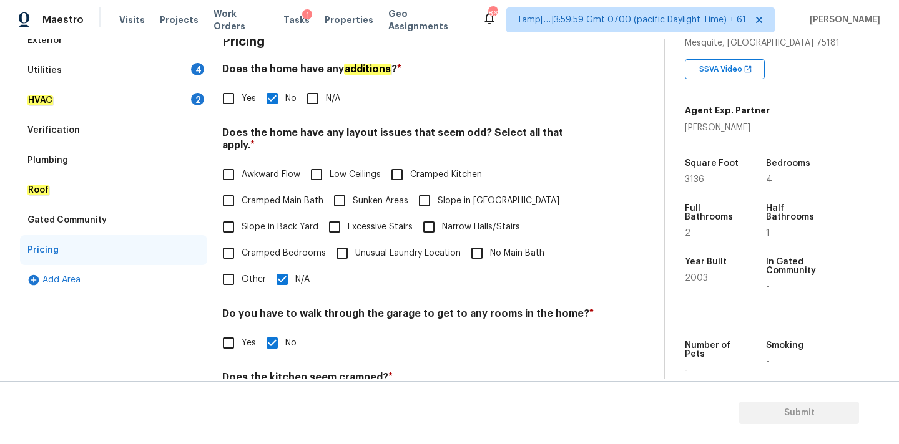
scroll to position [112, 0]
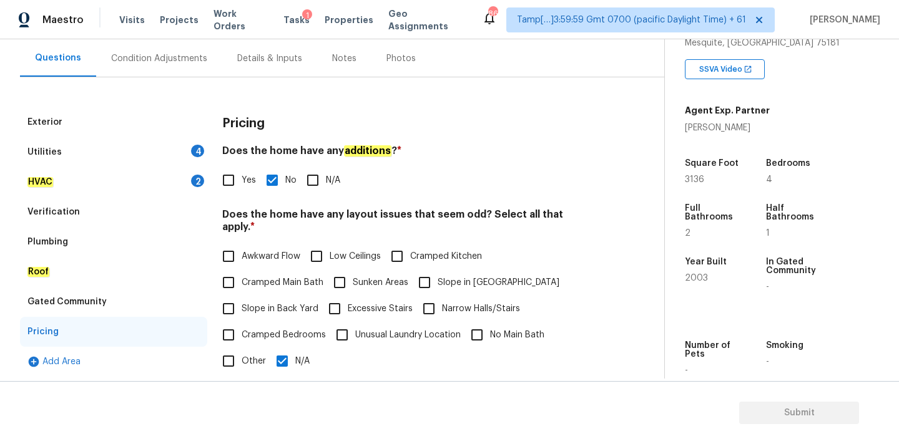
click at [134, 178] on div "HVAC 2" at bounding box center [113, 182] width 187 height 30
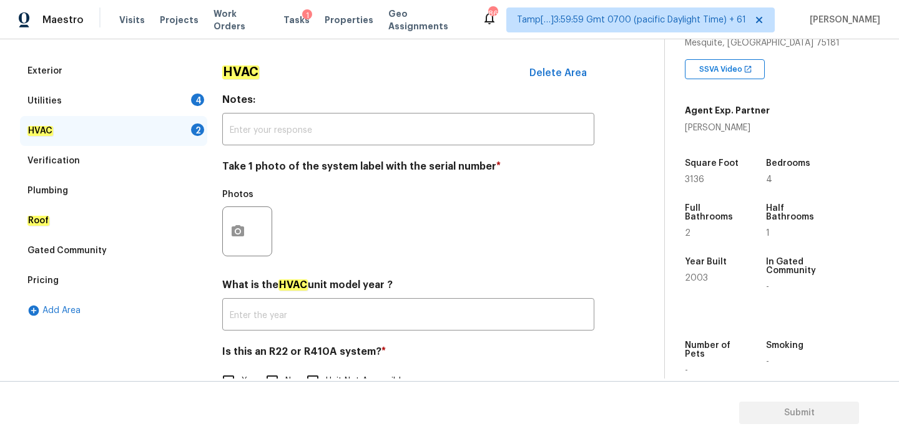
scroll to position [198, 0]
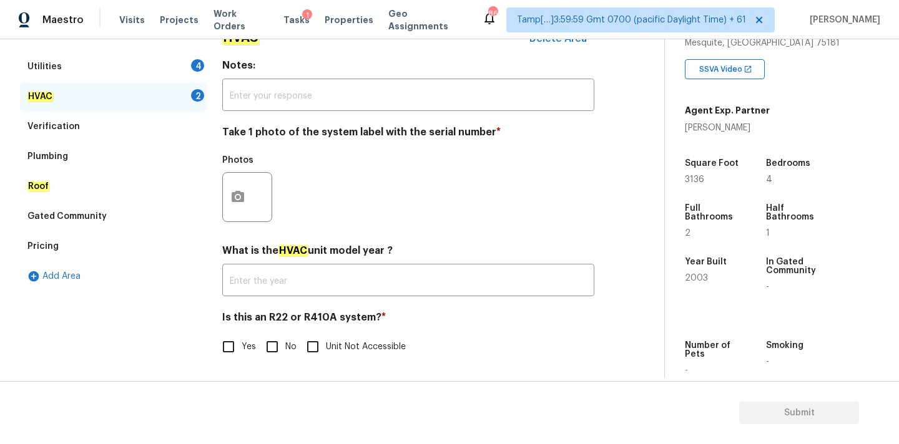
click at [272, 341] on input "No" at bounding box center [272, 347] width 26 height 26
checkbox input "true"
click at [238, 188] on button "button" at bounding box center [238, 197] width 30 height 49
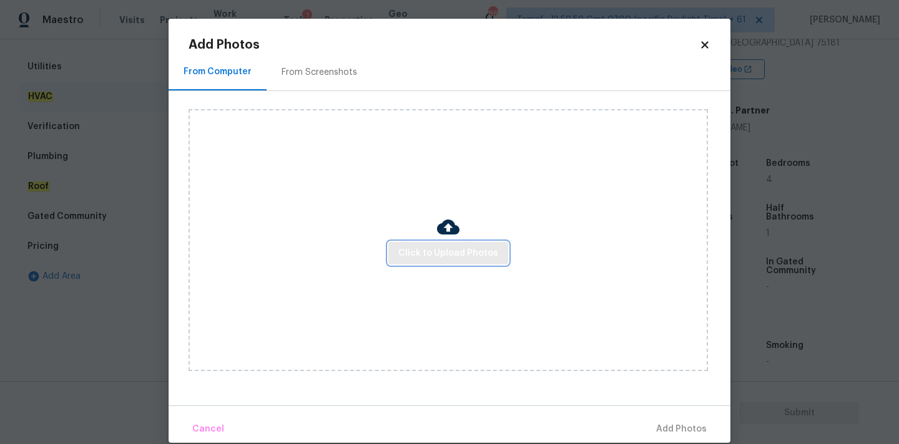
click at [400, 245] on button "Click to Upload Photos" at bounding box center [448, 253] width 120 height 23
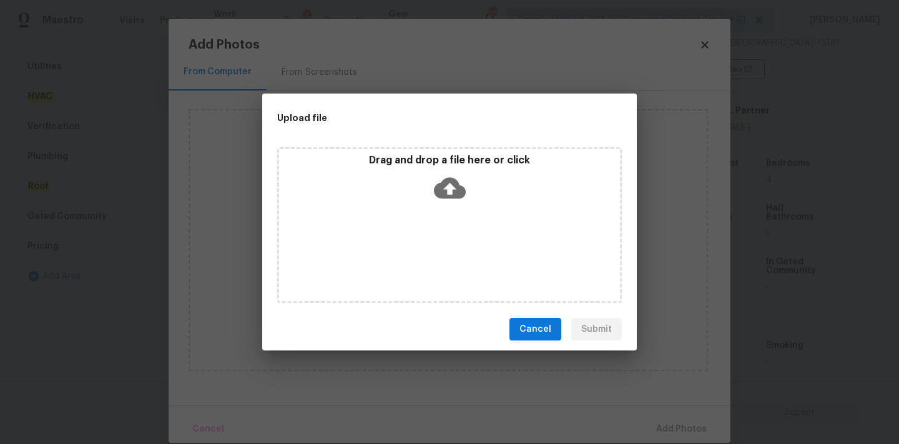
click at [442, 191] on icon at bounding box center [450, 188] width 32 height 21
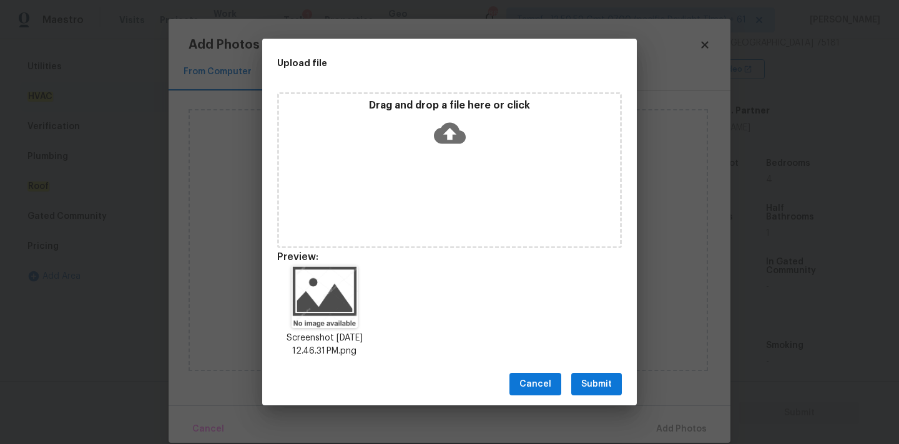
click at [612, 390] on button "Submit" at bounding box center [596, 384] width 51 height 23
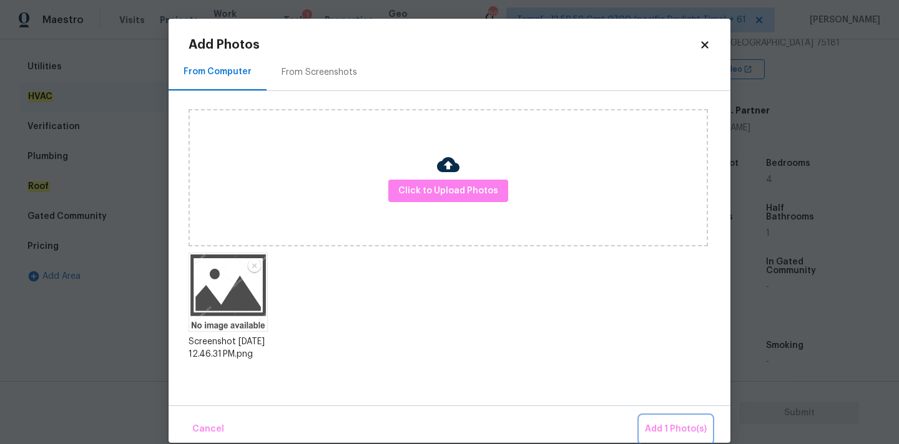
click at [652, 426] on span "Add 1 Photo(s)" at bounding box center [676, 430] width 62 height 16
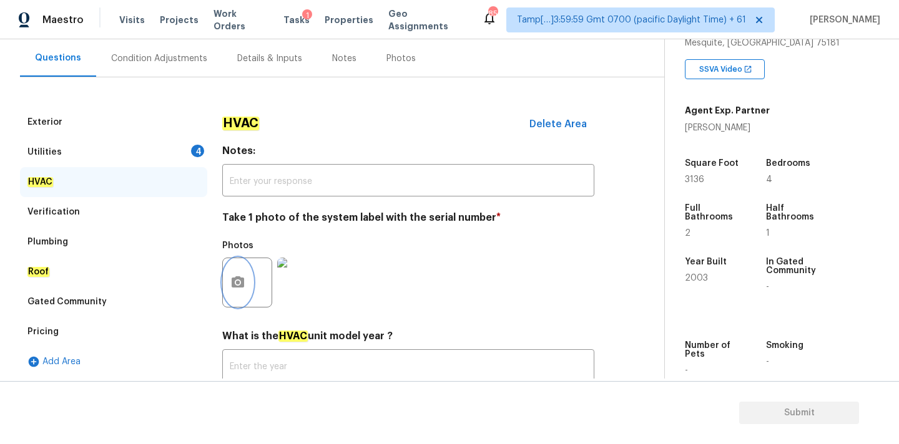
scroll to position [88, 0]
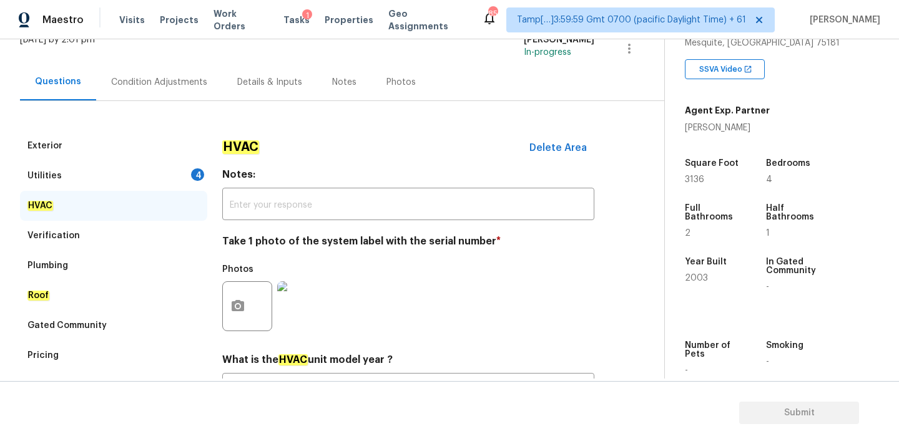
click at [171, 170] on div "Utilities 4" at bounding box center [113, 176] width 187 height 30
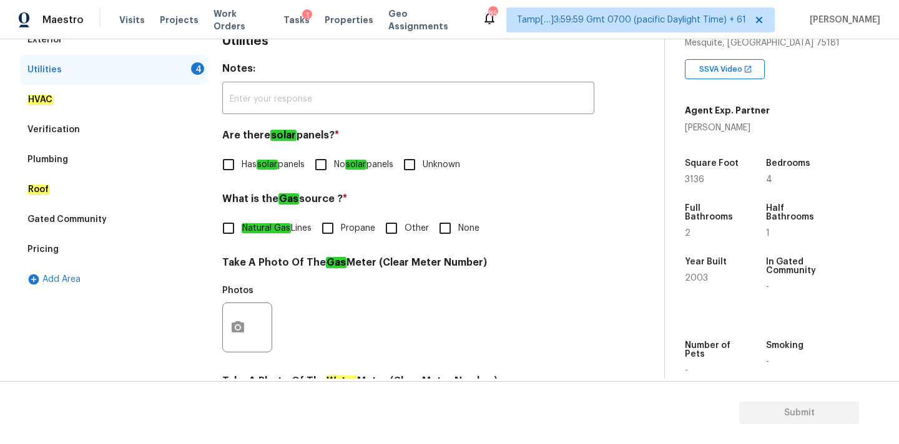
scroll to position [219, 0]
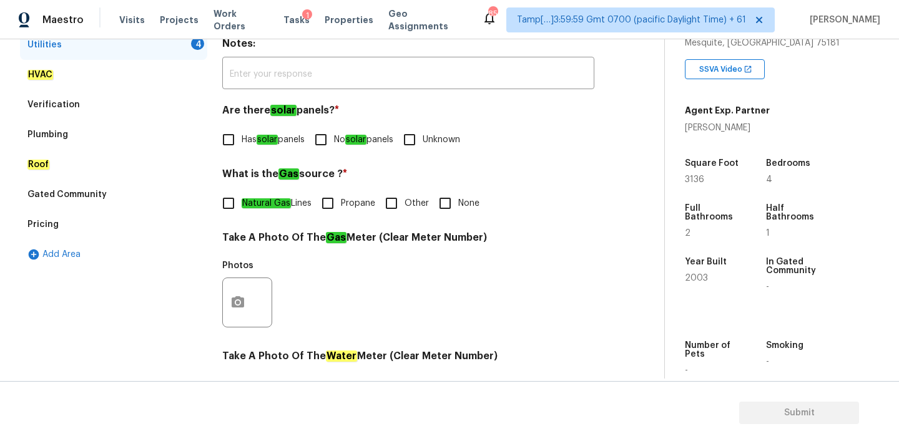
click at [366, 144] on em "solar" at bounding box center [355, 140] width 21 height 10
click at [334, 144] on input "No solar panels" at bounding box center [321, 140] width 26 height 26
checkbox input "true"
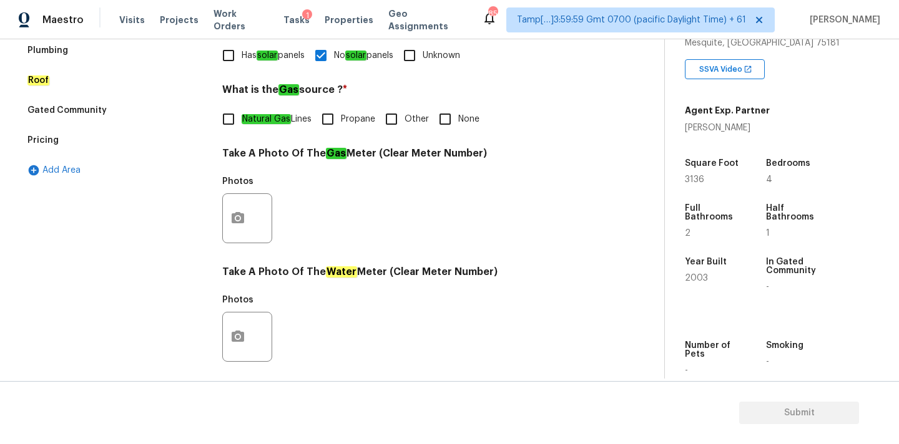
scroll to position [484, 0]
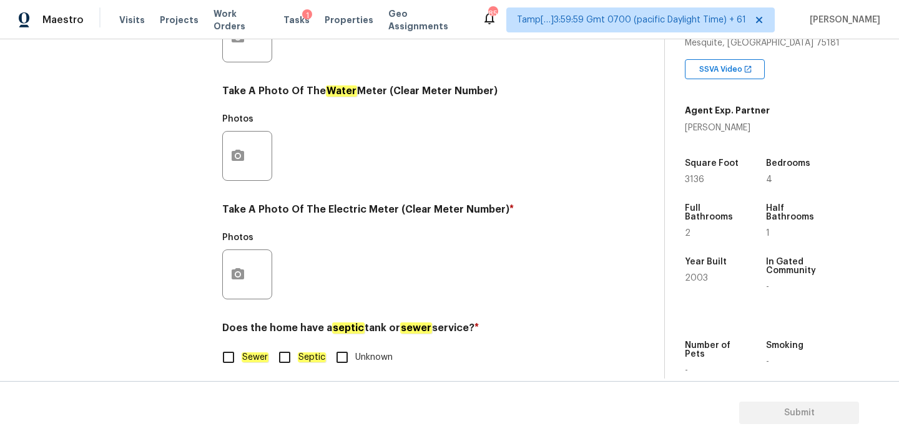
click at [240, 355] on input "Sewer" at bounding box center [228, 358] width 26 height 26
checkbox input "true"
click at [245, 278] on icon "button" at bounding box center [237, 274] width 15 height 15
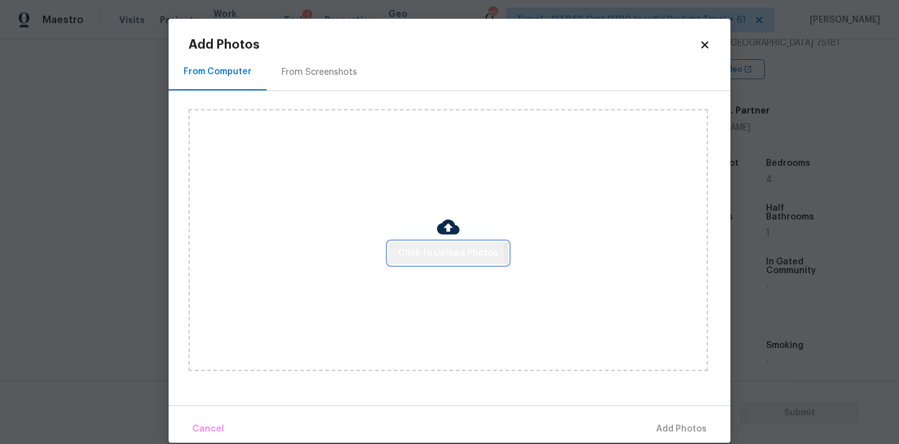
click at [431, 256] on span "Click to Upload Photos" at bounding box center [448, 254] width 100 height 16
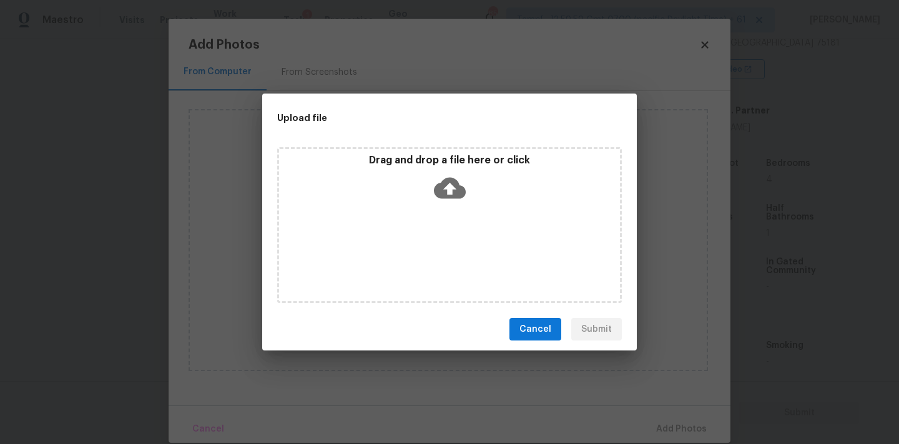
click at [444, 187] on icon at bounding box center [450, 188] width 32 height 21
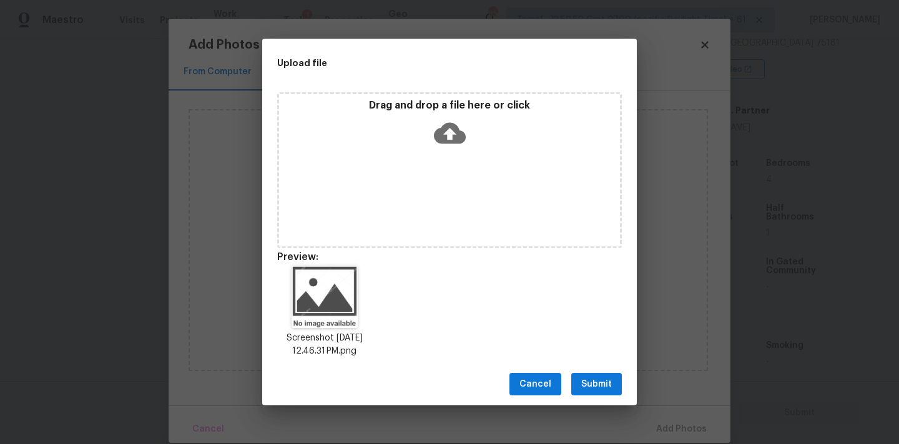
click at [616, 383] on button "Submit" at bounding box center [596, 384] width 51 height 23
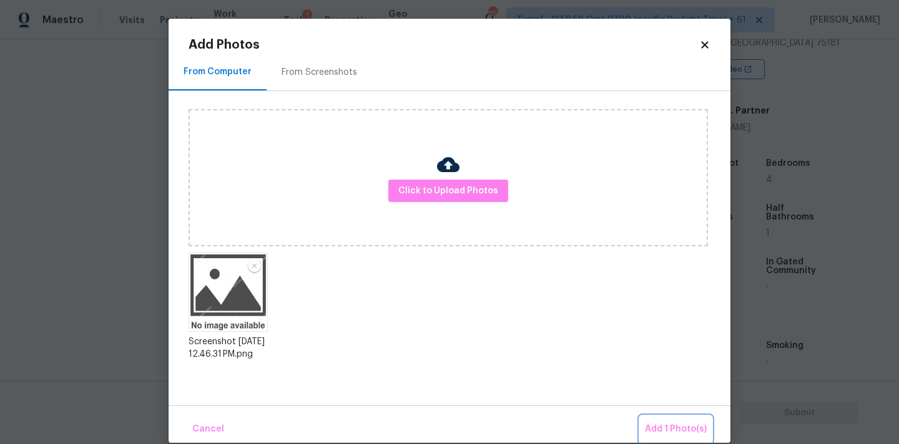
click at [666, 426] on span "Add 1 Photo(s)" at bounding box center [676, 430] width 62 height 16
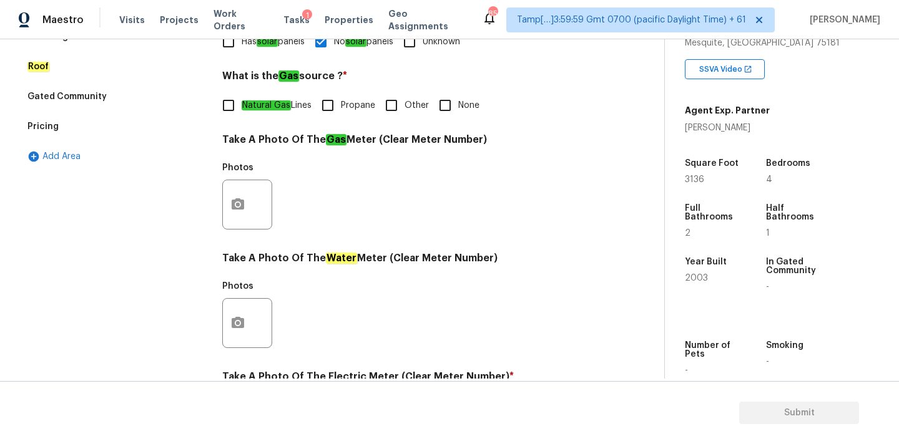
scroll to position [303, 0]
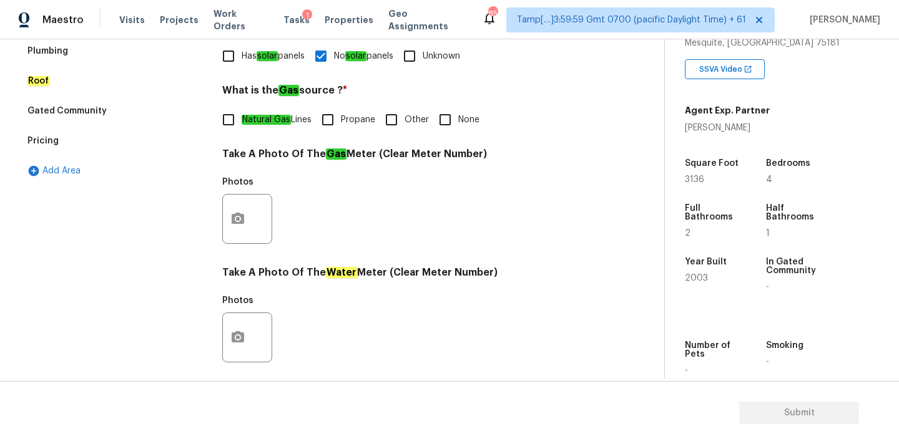
click at [446, 124] on input "None" at bounding box center [445, 120] width 26 height 26
checkbox input "true"
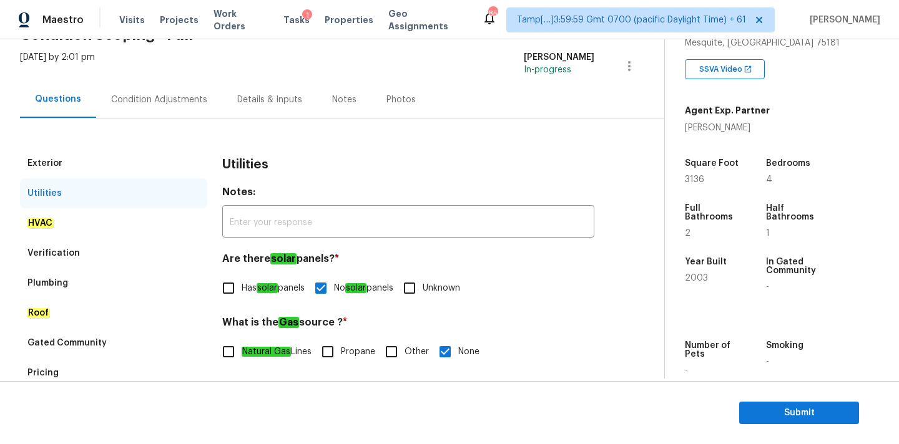
scroll to position [21, 0]
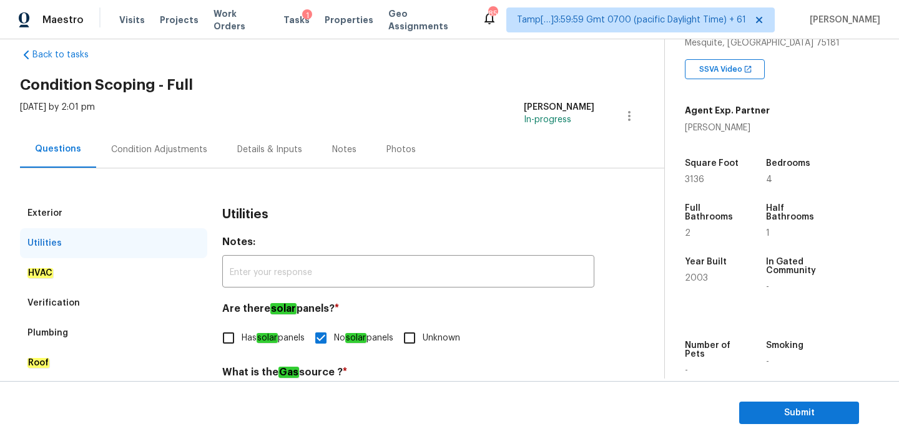
click at [184, 147] on div "Condition Adjustments" at bounding box center [159, 150] width 96 height 12
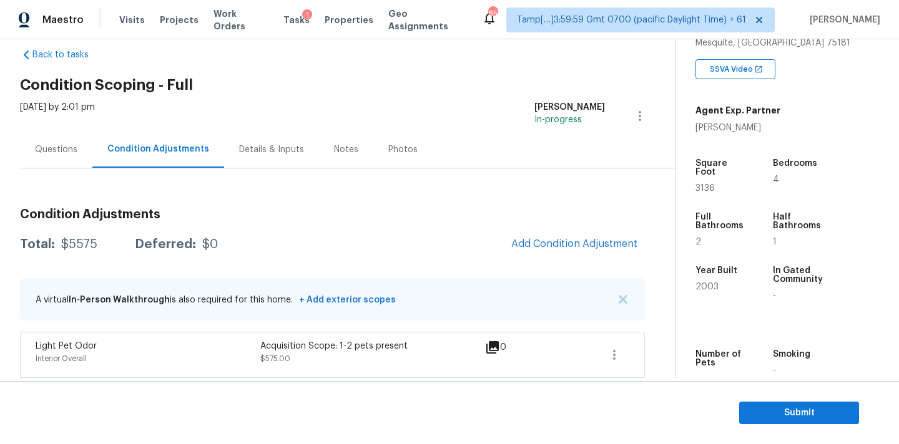
scroll to position [69, 0]
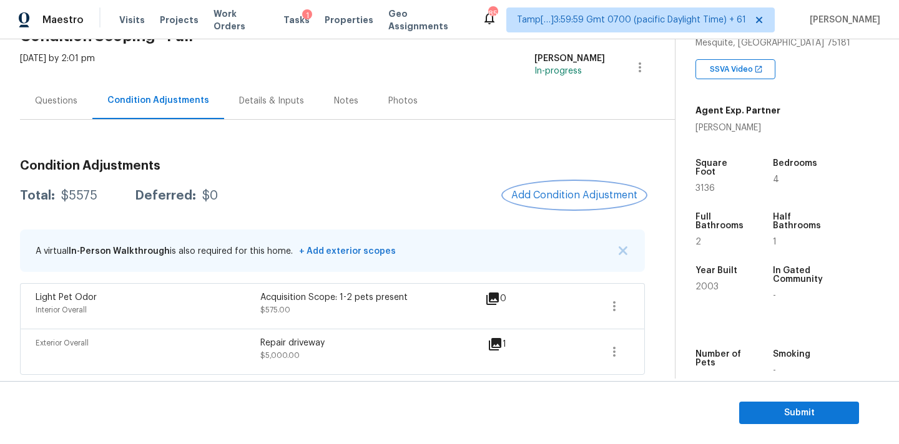
click at [539, 201] on button "Add Condition Adjustment" at bounding box center [574, 195] width 141 height 26
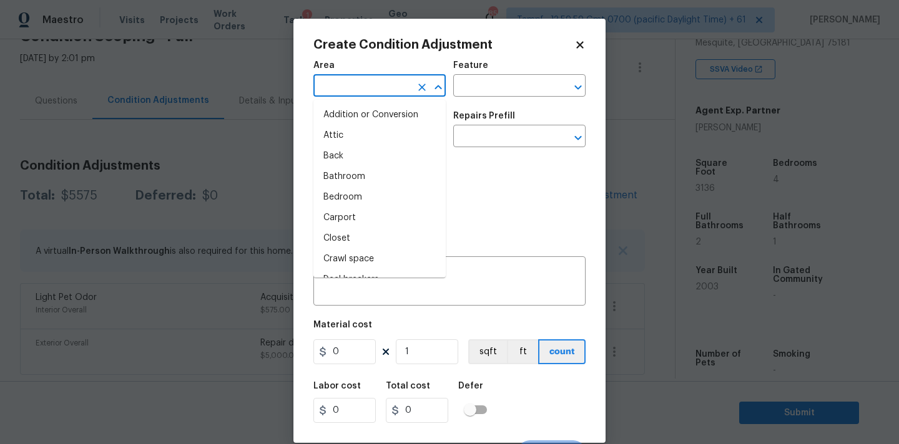
click at [371, 95] on input "text" at bounding box center [361, 86] width 97 height 19
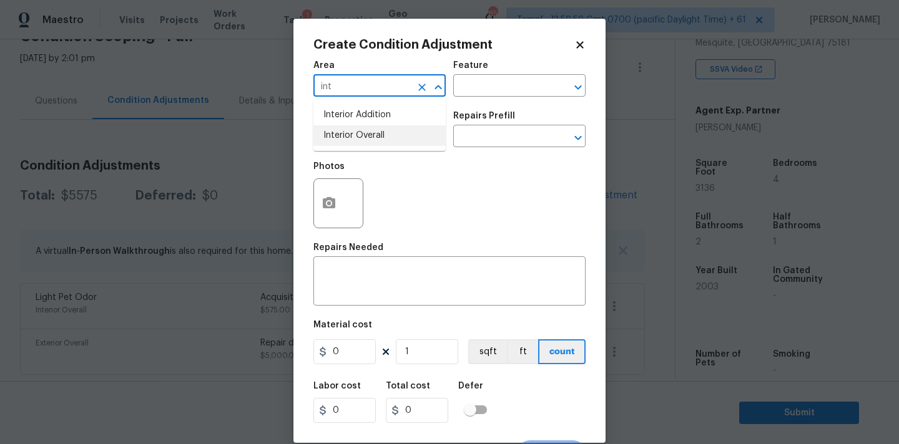
click at [366, 137] on li "Interior Overall" at bounding box center [379, 135] width 132 height 21
type input "Interior Overall"
click at [366, 137] on input "text" at bounding box center [361, 137] width 97 height 19
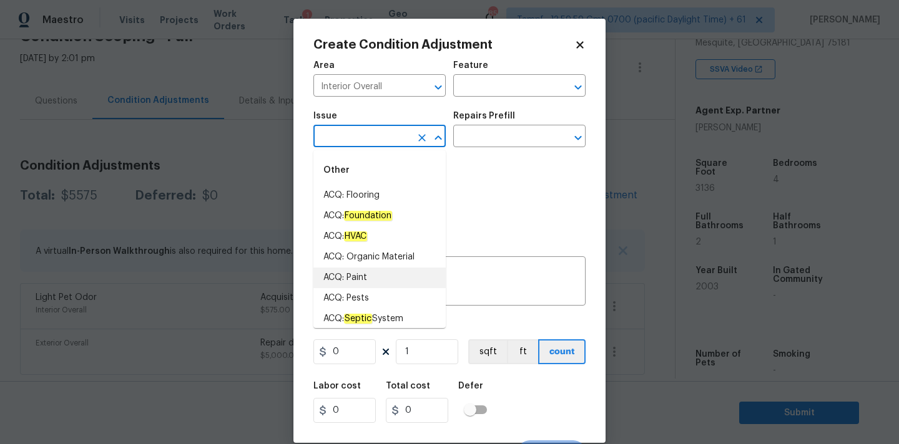
click at [359, 281] on li "ACQ: Paint" at bounding box center [379, 278] width 132 height 21
type input "ACQ: Paint"
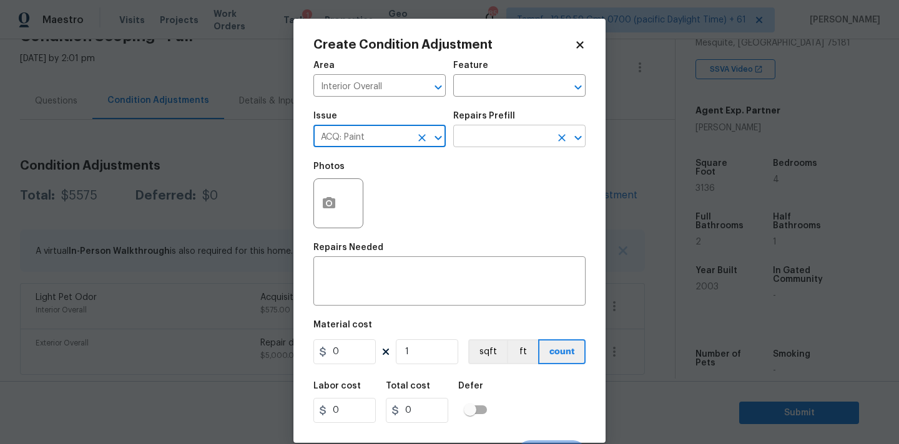
click at [505, 140] on input "text" at bounding box center [501, 137] width 97 height 19
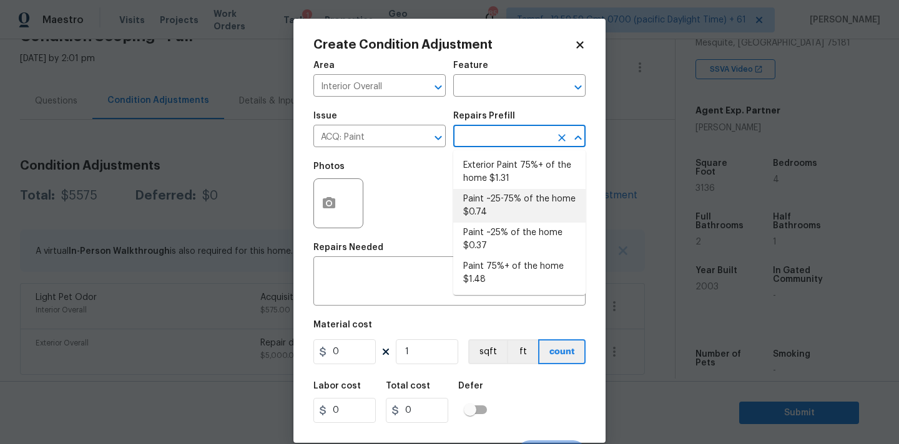
click at [525, 198] on li "Paint ~25-75% of the home $0.74" at bounding box center [519, 206] width 132 height 34
type input "Acquisition"
type textarea "Acquisition Scope: ~25 - 75% of the home needs interior paint"
type input "0.74"
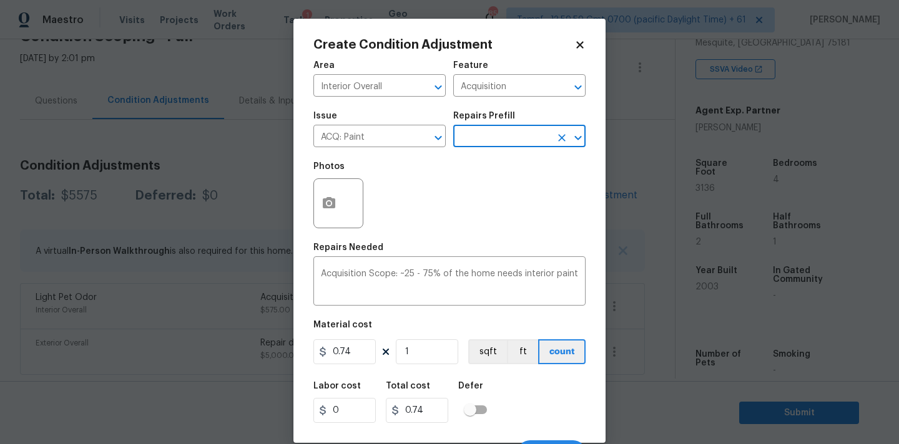
click at [512, 143] on input "text" at bounding box center [501, 137] width 97 height 19
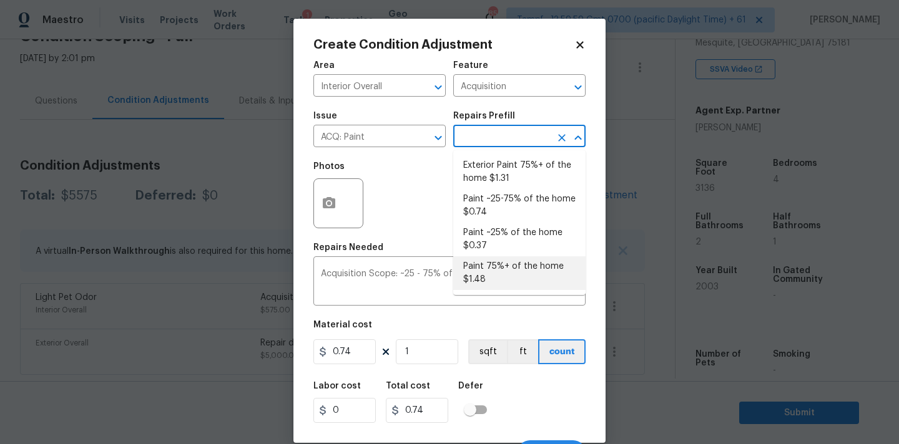
click at [509, 259] on li "Paint 75%+ of the home $1.48" at bounding box center [519, 274] width 132 height 34
type textarea "Acquisition Scope: 75%+ of the home will likely require interior paint"
type input "1.48"
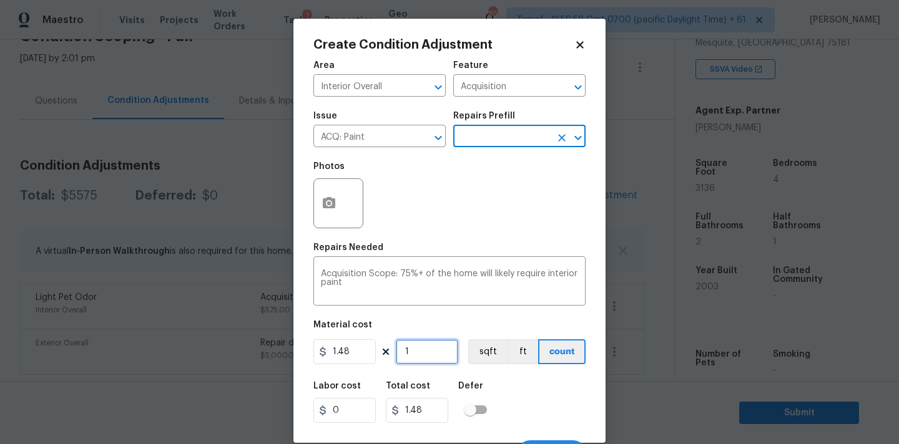
click at [441, 360] on input "1" at bounding box center [427, 352] width 62 height 25
type input "3"
type input "4.44"
type input "31"
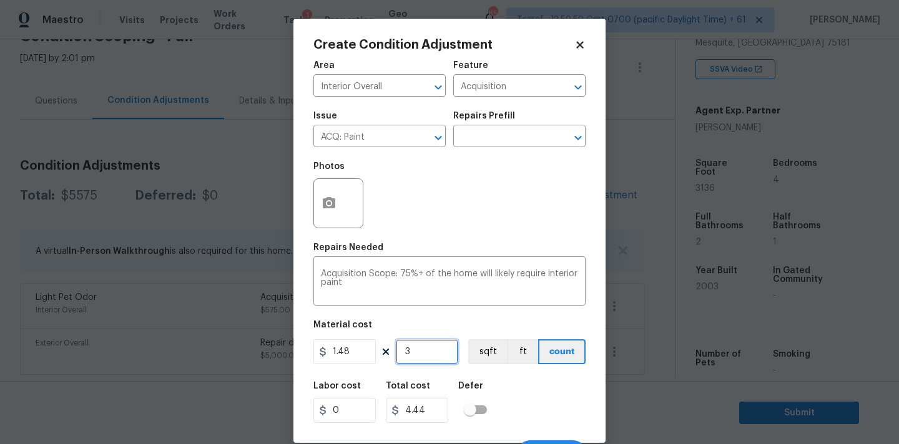
type input "45.88"
type input "313"
type input "463.24"
type input "3136"
type input "4641.28"
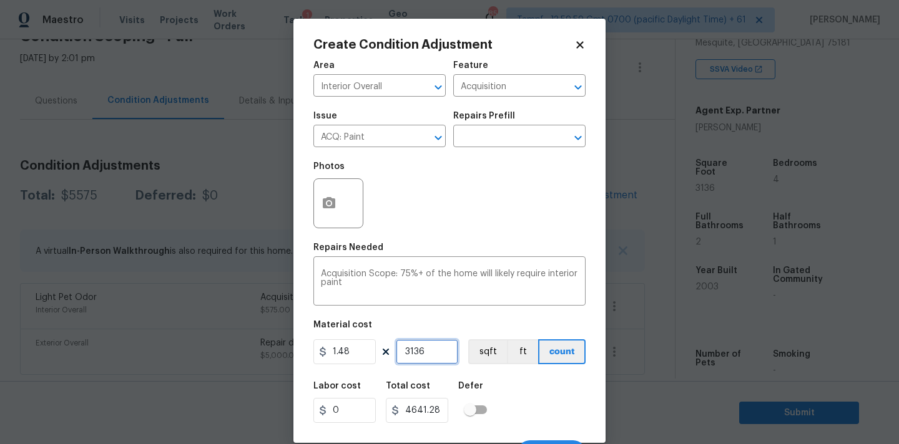
type input "3136"
click at [331, 209] on icon "button" at bounding box center [328, 203] width 15 height 15
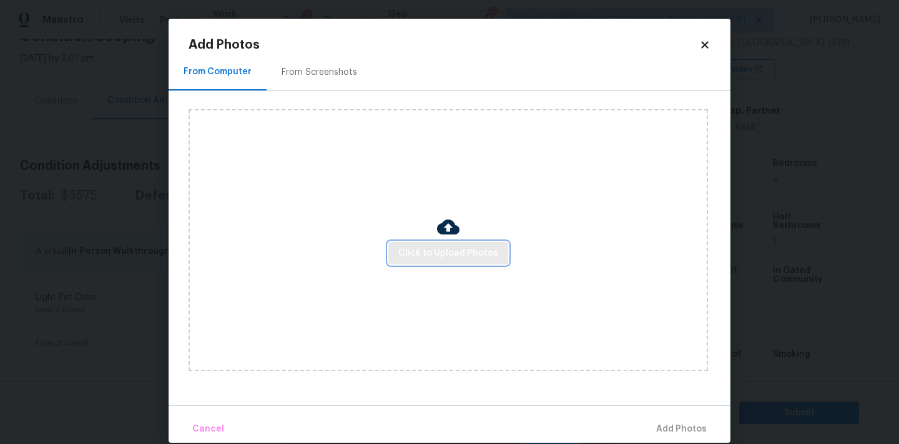
click at [426, 252] on span "Click to Upload Photos" at bounding box center [448, 254] width 100 height 16
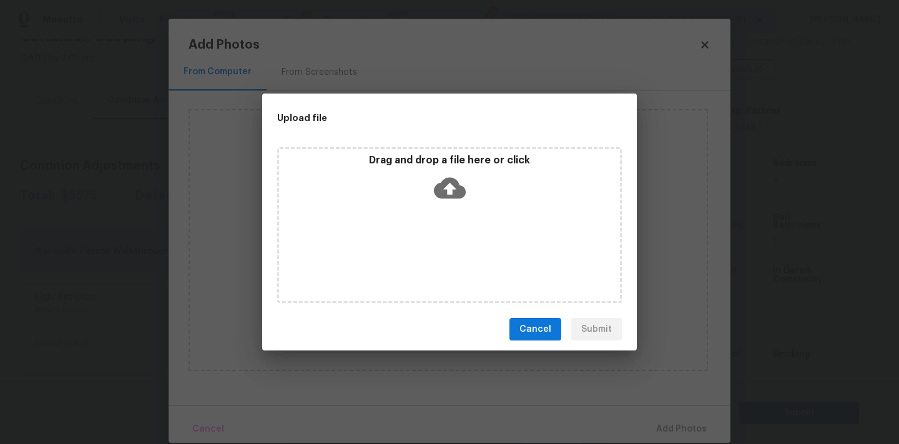
click at [459, 174] on icon at bounding box center [450, 188] width 32 height 32
